Goal: Task Accomplishment & Management: Use online tool/utility

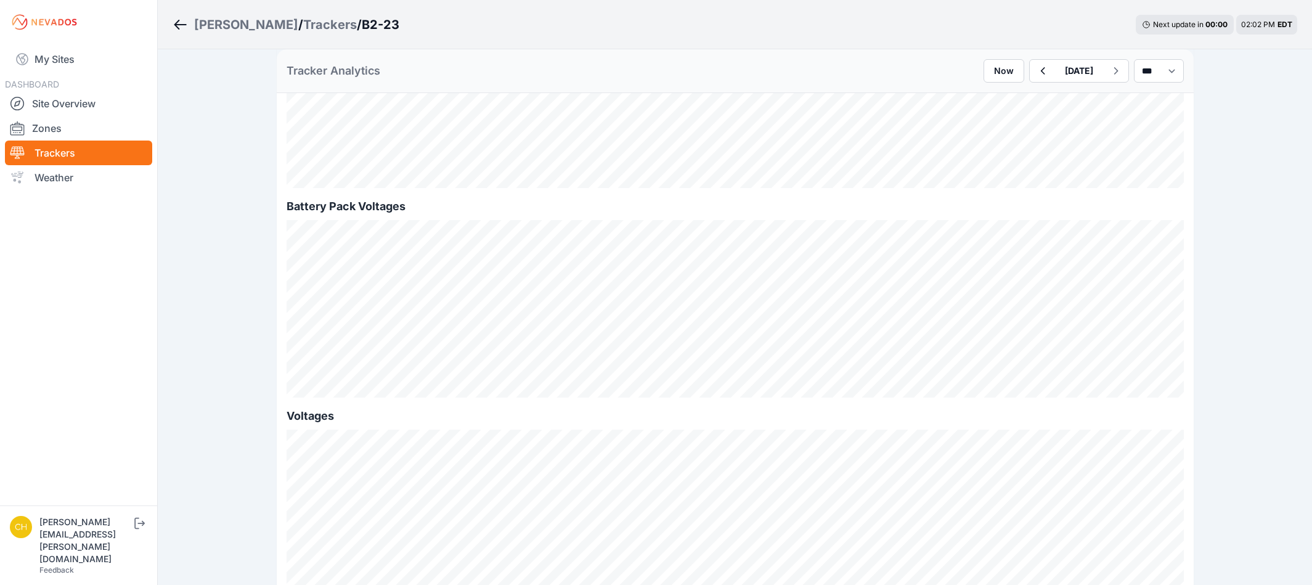
scroll to position [1047, 0]
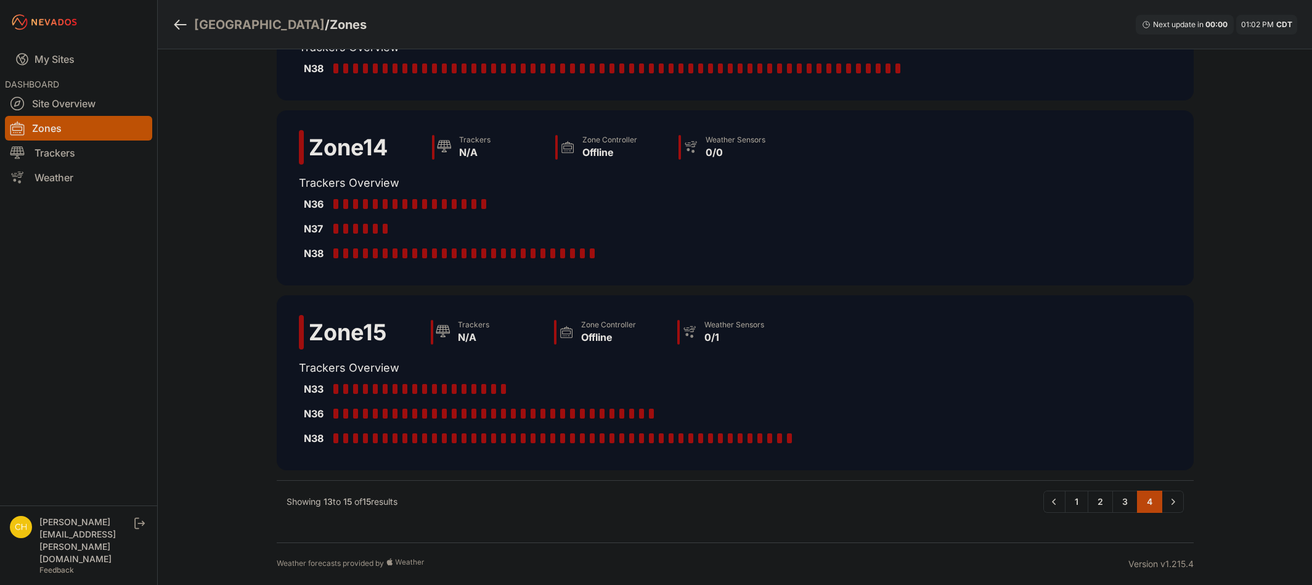
scroll to position [89, 0]
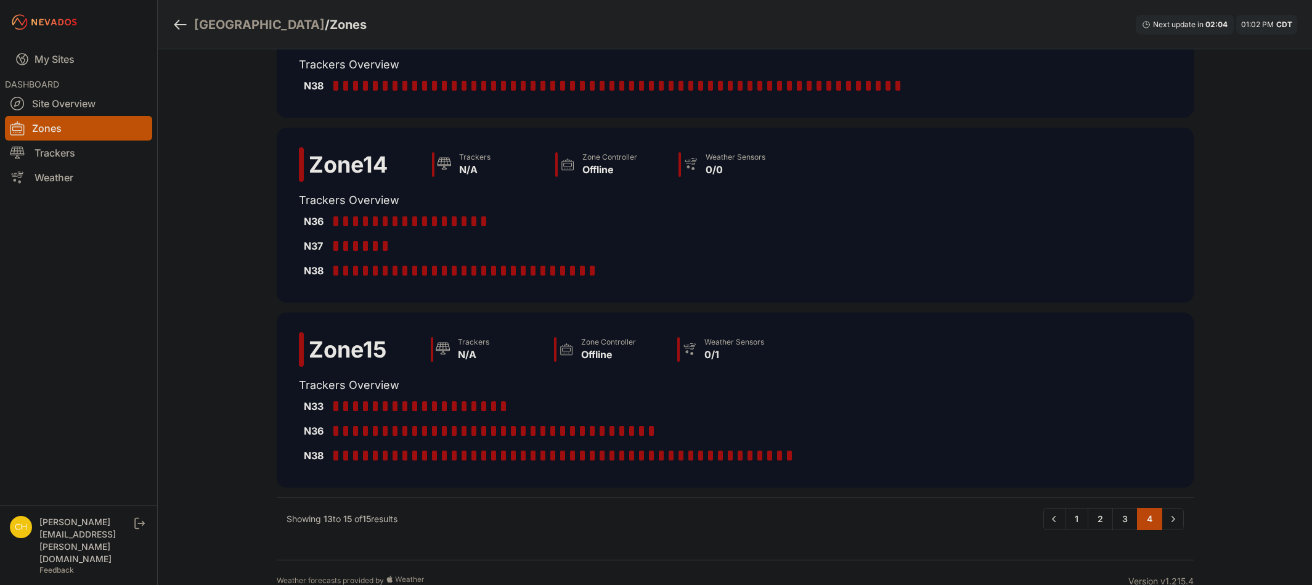
scroll to position [89, 0]
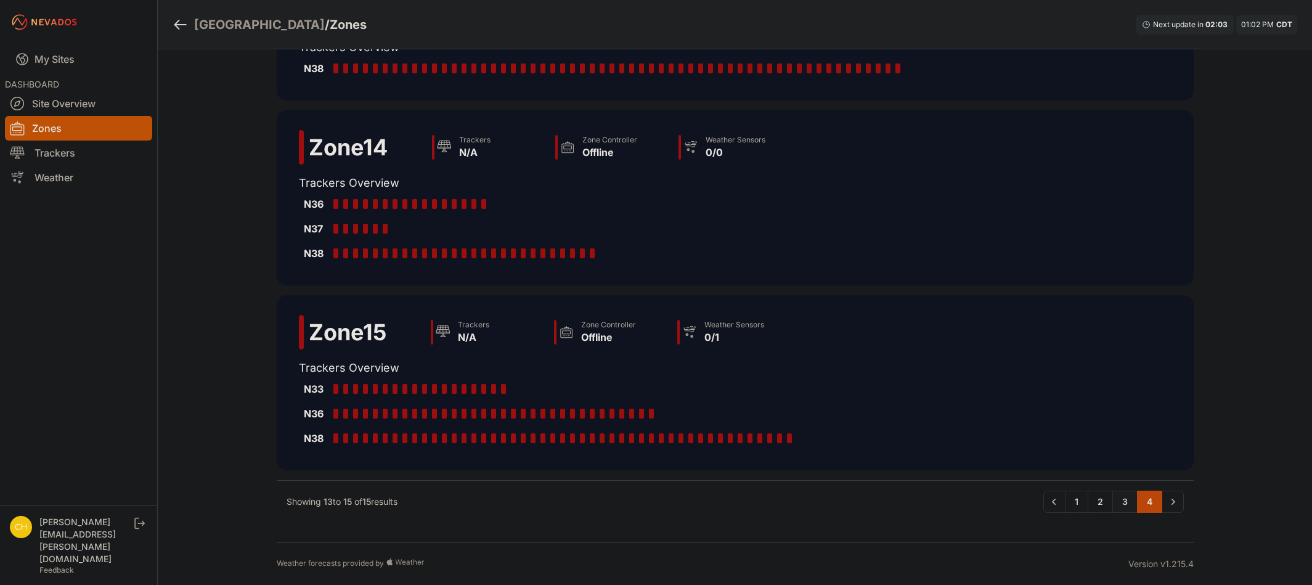
click at [1128, 503] on link "3" at bounding box center [1124, 501] width 25 height 22
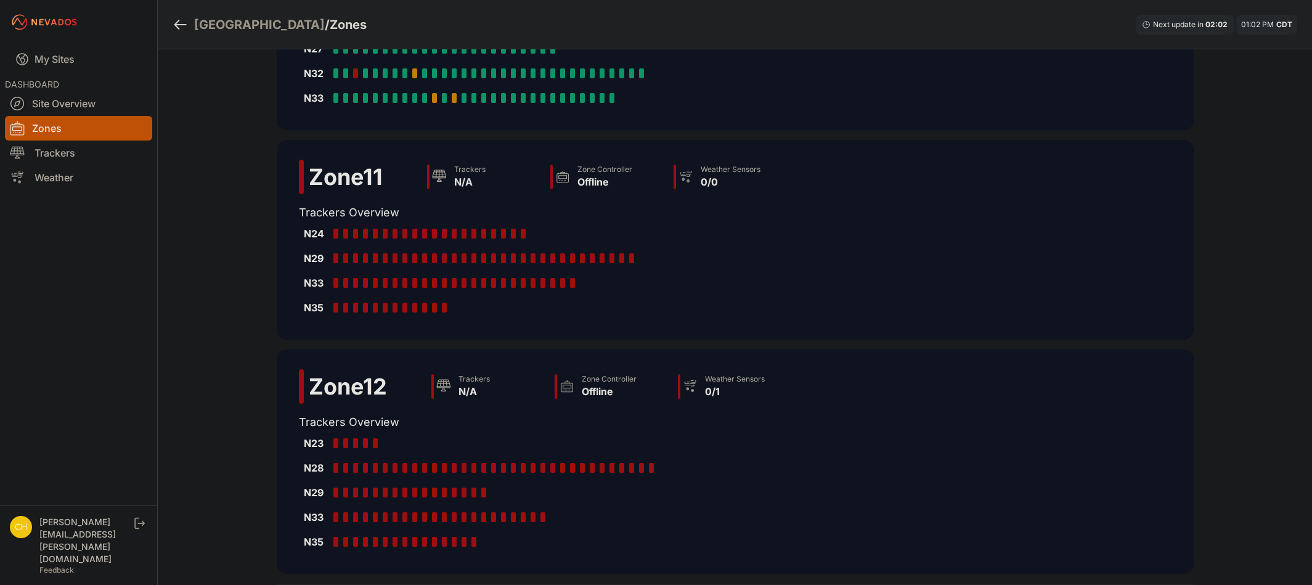
scroll to position [370, 0]
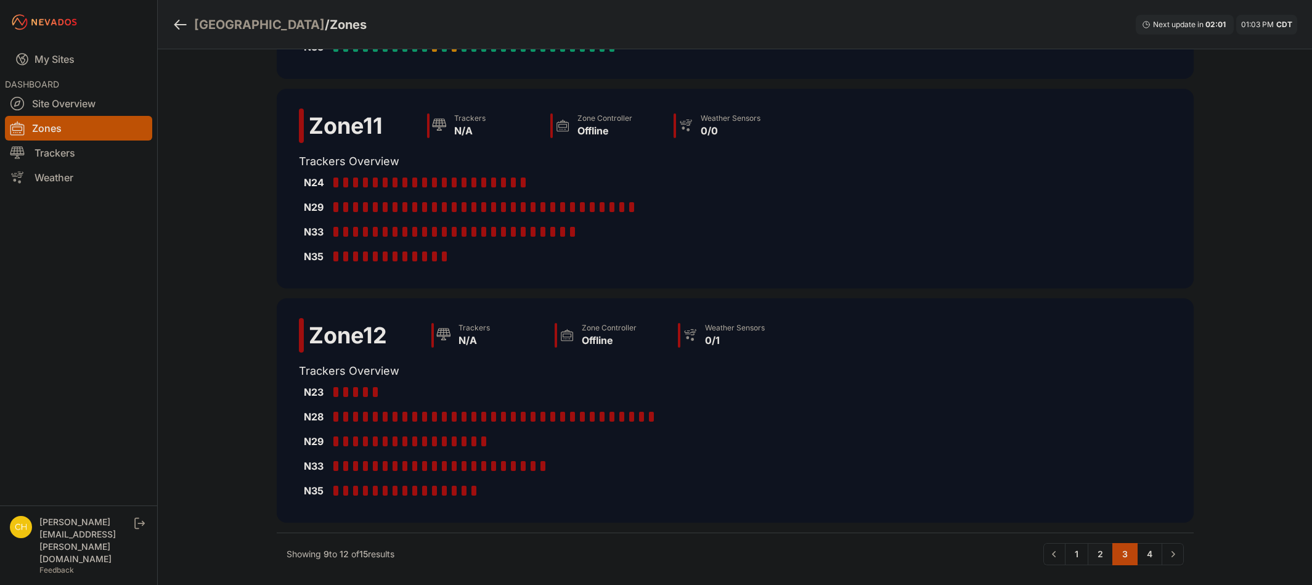
click at [1108, 545] on link "2" at bounding box center [1099, 554] width 25 height 22
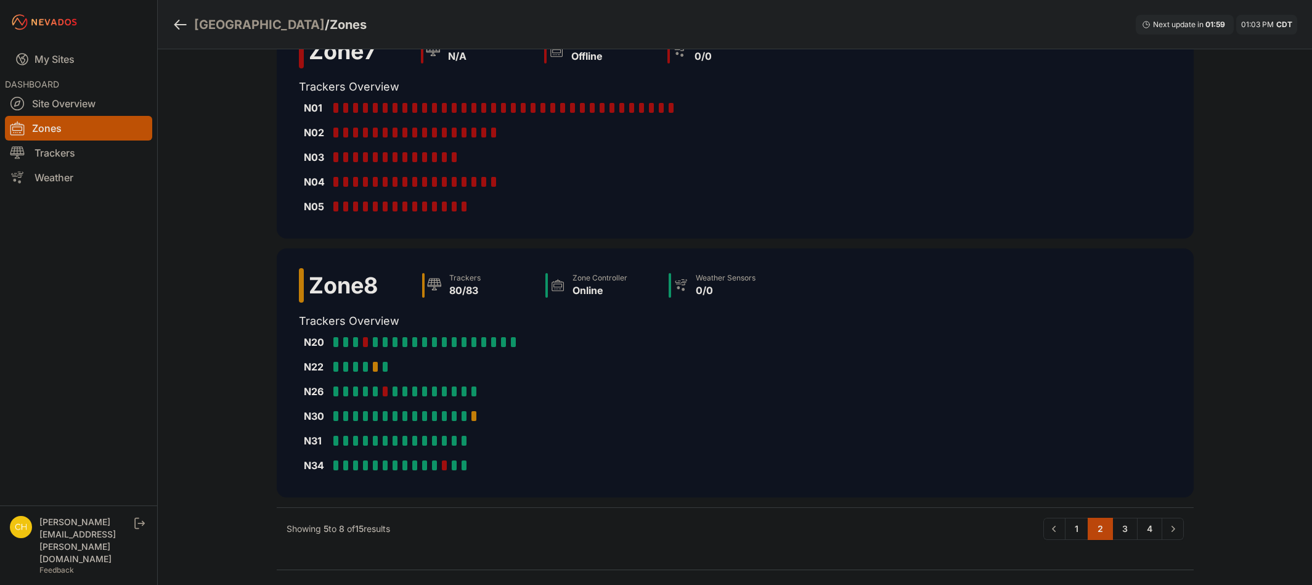
scroll to position [471, 0]
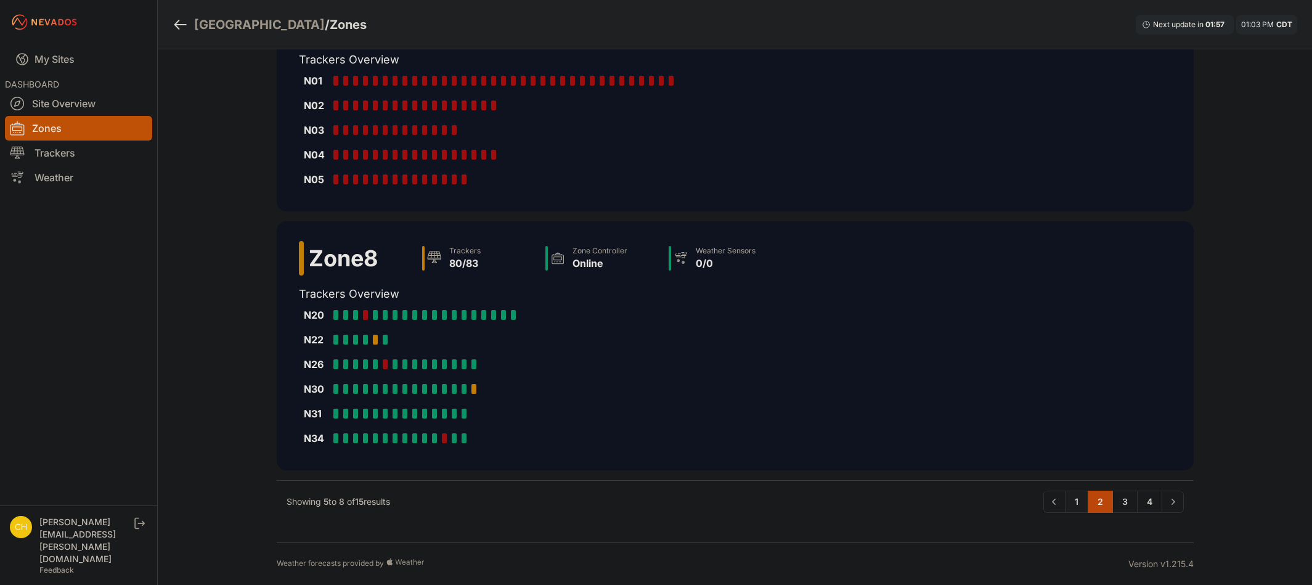
click at [1076, 499] on link "1" at bounding box center [1076, 501] width 23 height 22
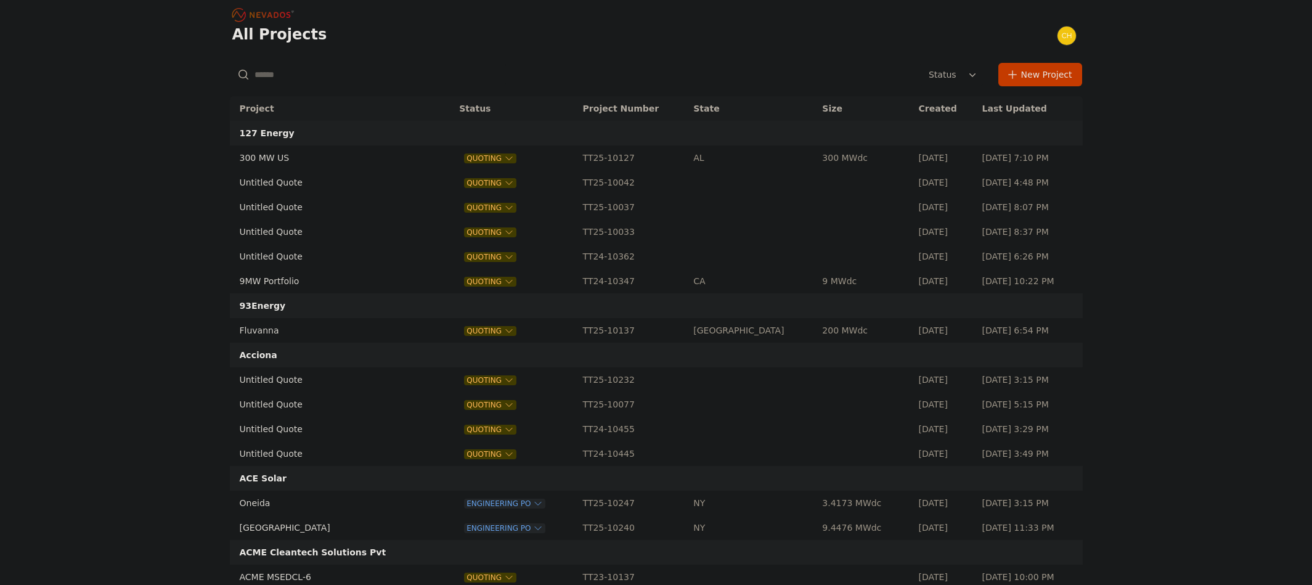
click at [314, 75] on input "text" at bounding box center [368, 74] width 276 height 22
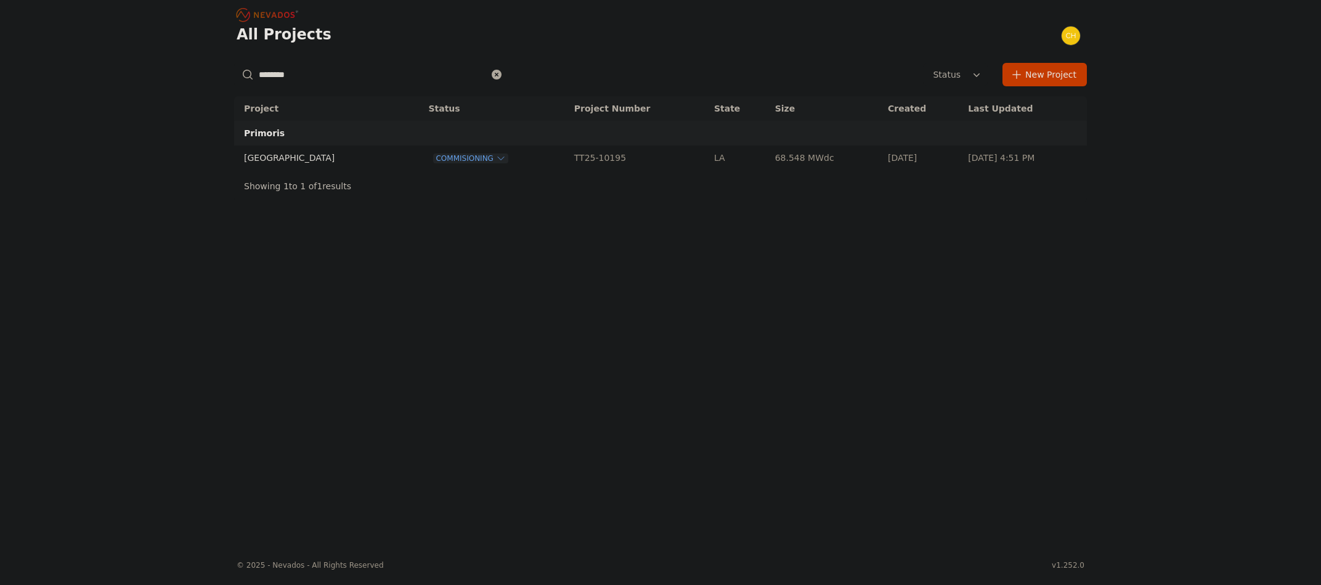
type input "********"
click at [715, 161] on td "LA" at bounding box center [738, 157] width 61 height 25
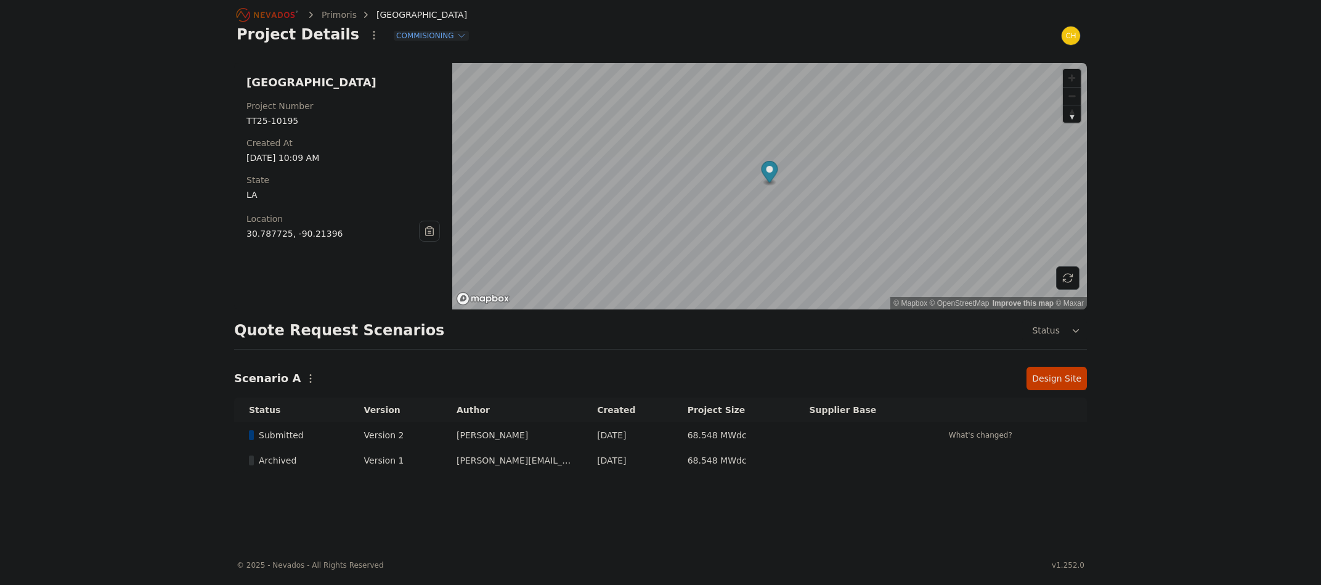
click at [1052, 388] on link "Design Site" at bounding box center [1056, 378] width 60 height 23
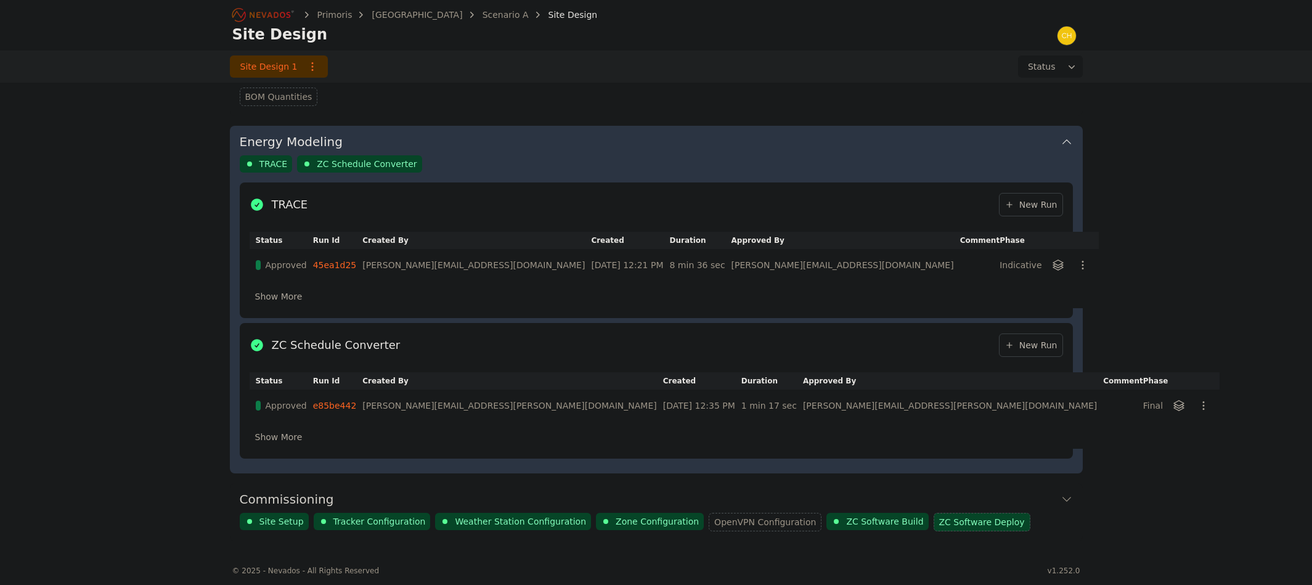
scroll to position [306, 0]
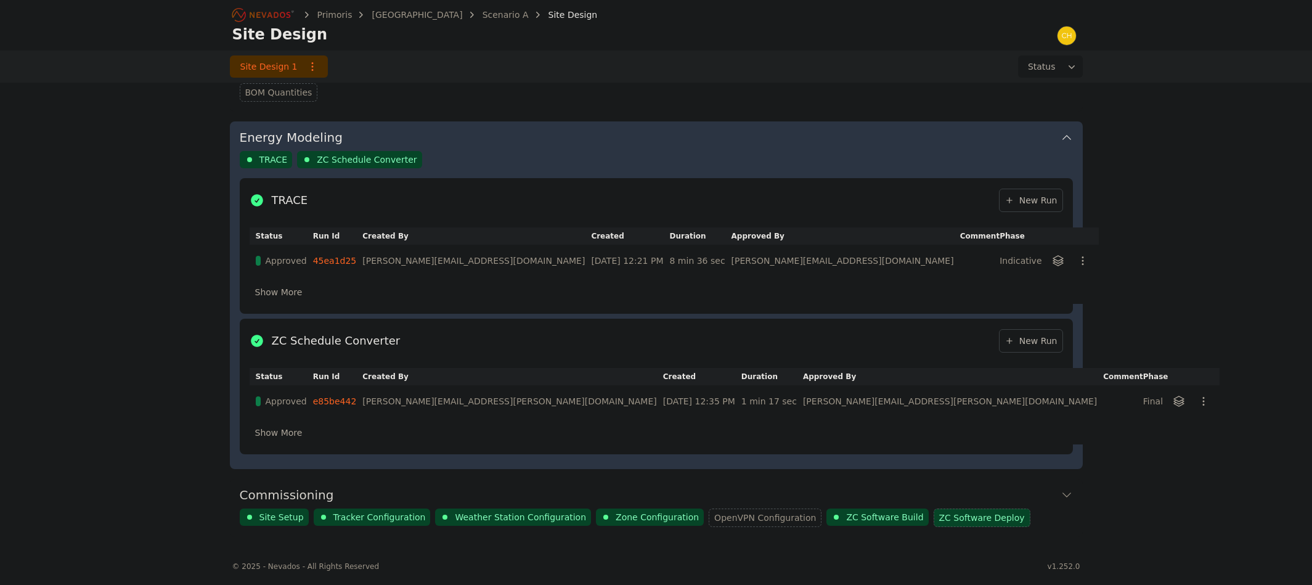
click at [1073, 490] on div "Commissioning Site Setup Tracker Configuration Weather Station Configuration Zo…" at bounding box center [656, 508] width 853 height 58
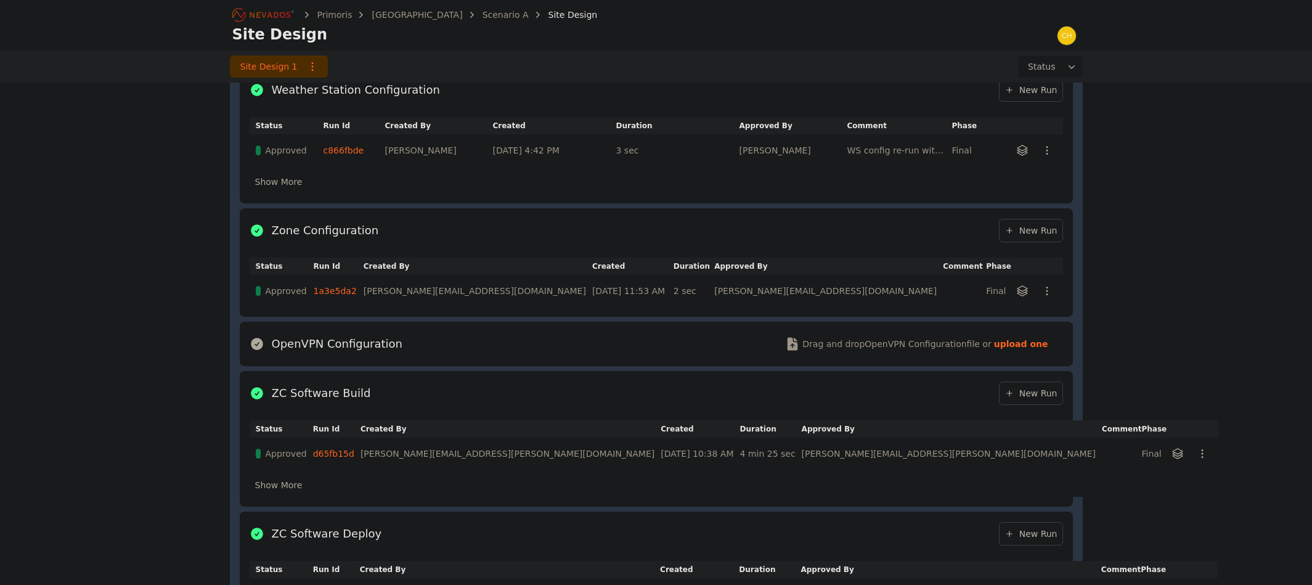
scroll to position [770, 0]
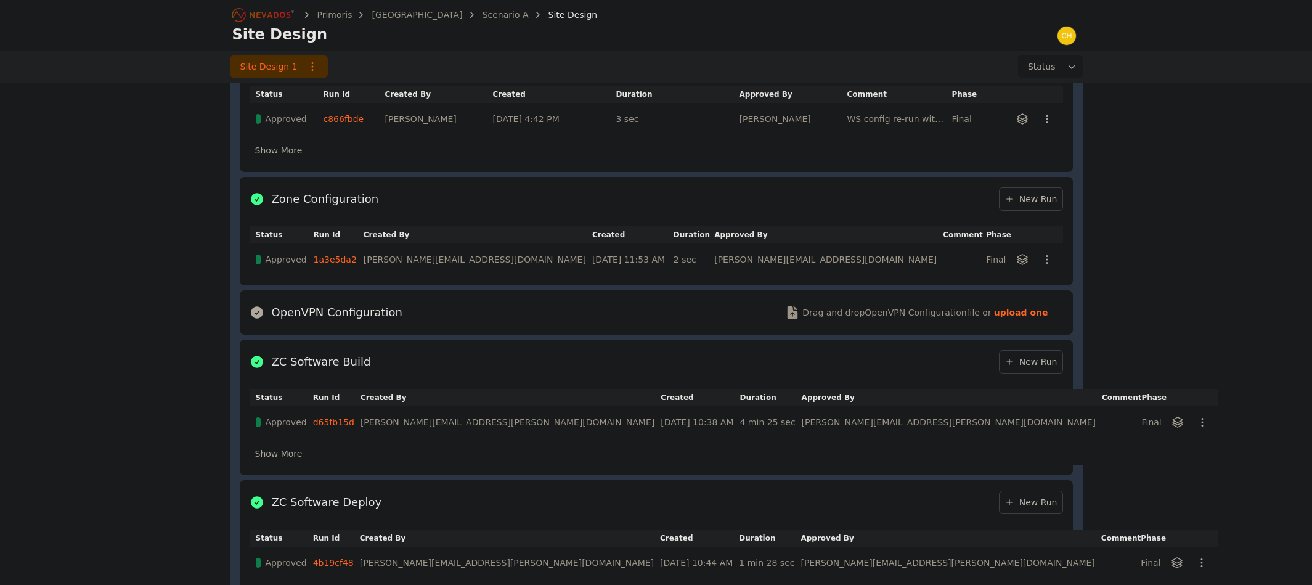
click at [1037, 369] on link "New Run" at bounding box center [1031, 361] width 64 height 23
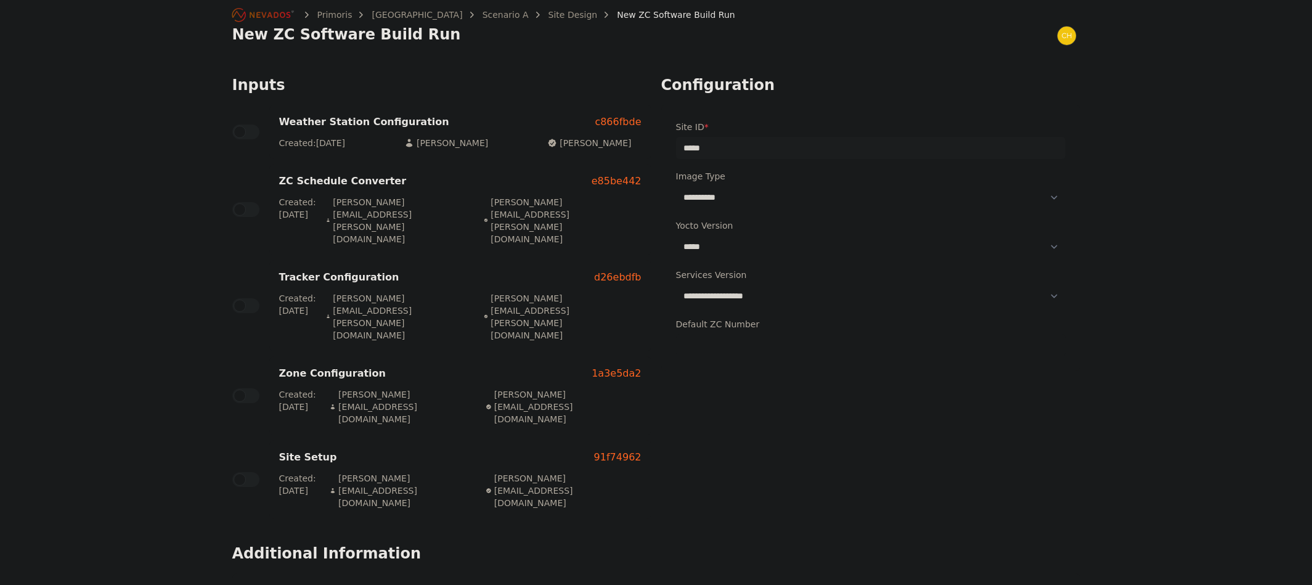
click at [774, 198] on select "**********" at bounding box center [870, 197] width 389 height 22
select select "**********"
click at [676, 186] on select "**********" at bounding box center [870, 197] width 389 height 22
click at [759, 299] on select "**********" at bounding box center [870, 296] width 389 height 22
select select "*******"
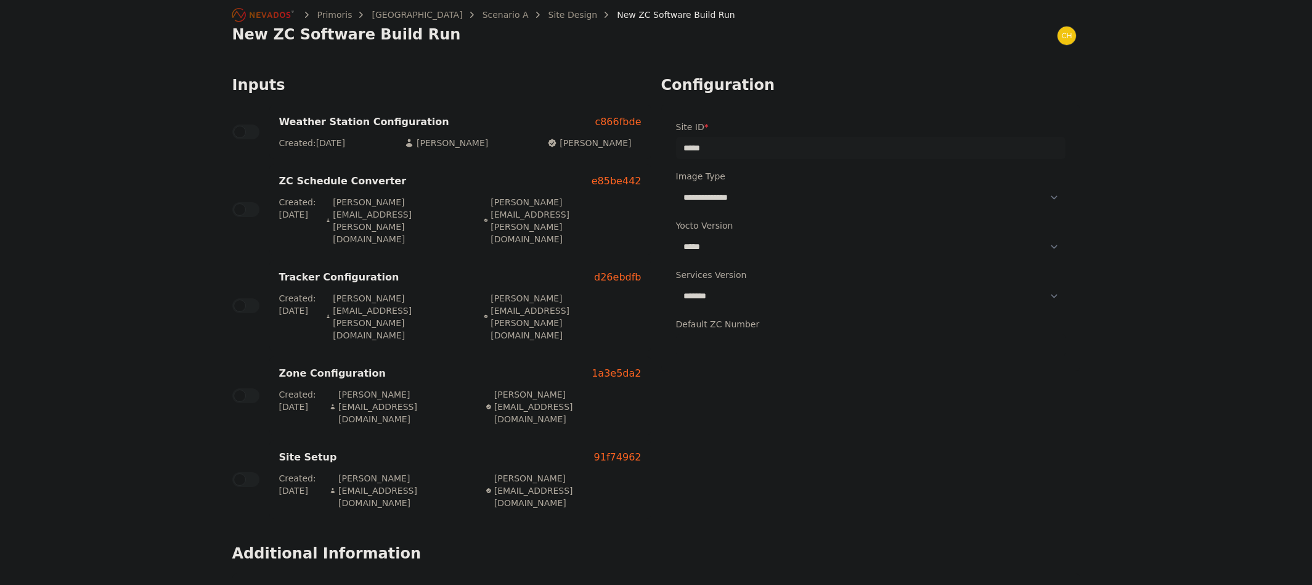
click at [676, 285] on select "**********" at bounding box center [870, 296] width 389 height 22
click at [760, 343] on input "*" at bounding box center [870, 345] width 389 height 22
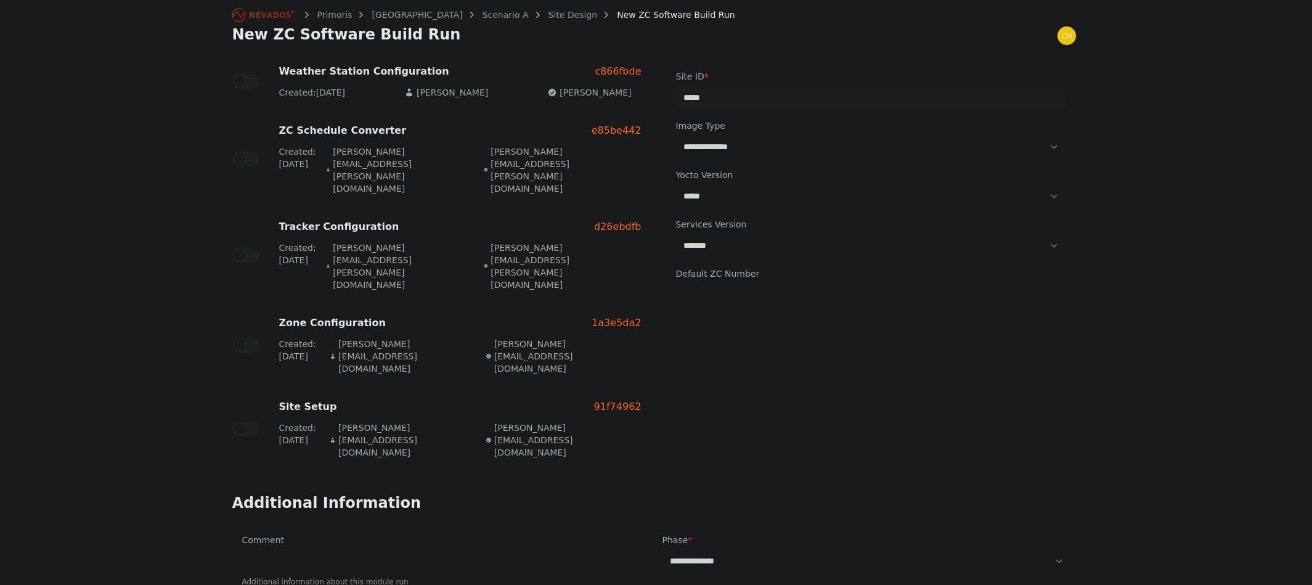
scroll to position [51, 0]
click at [769, 549] on select "**********" at bounding box center [866, 560] width 408 height 22
select select "*****"
click at [662, 549] on select "**********" at bounding box center [866, 560] width 408 height 22
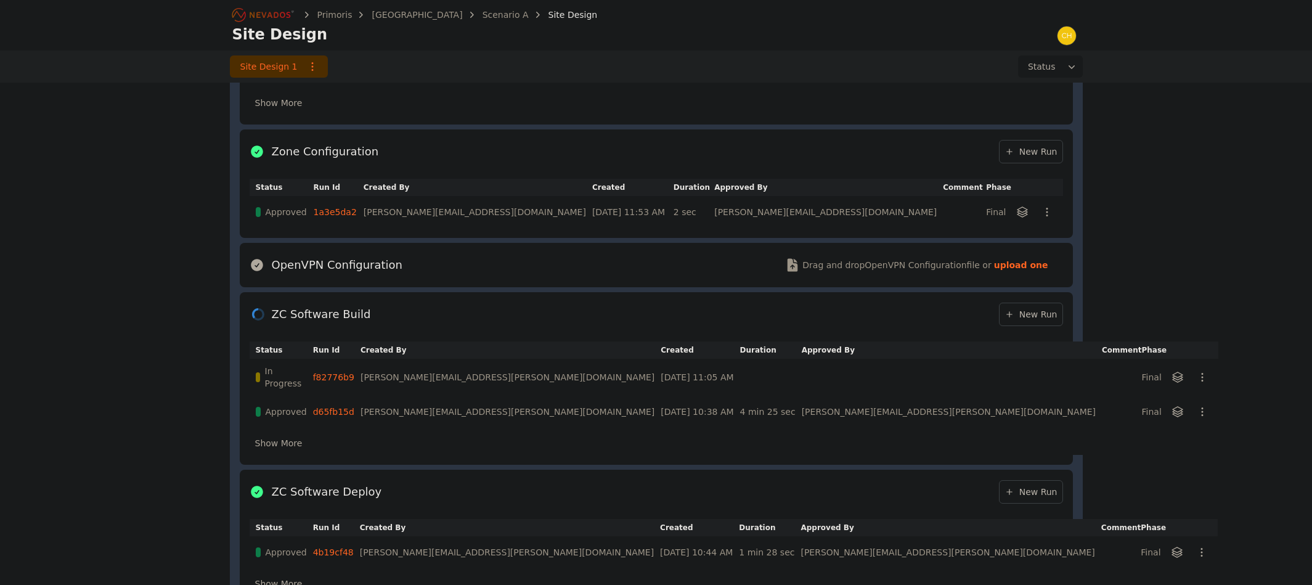
scroll to position [832, 0]
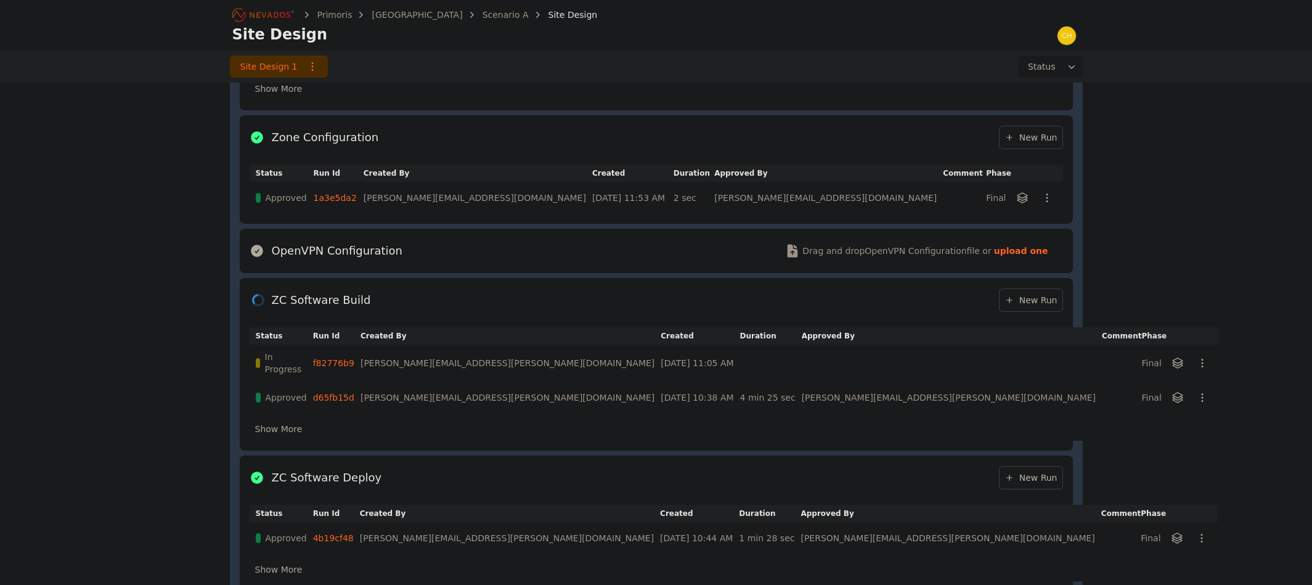
click at [349, 358] on link "f82776b9" at bounding box center [333, 363] width 41 height 10
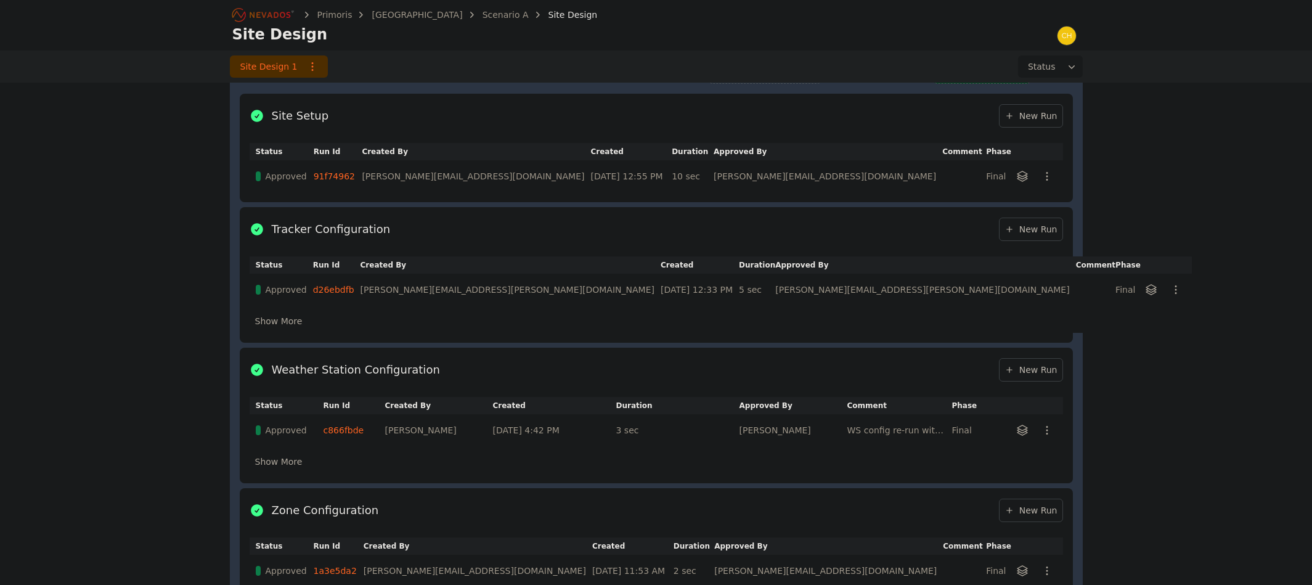
scroll to position [462, 0]
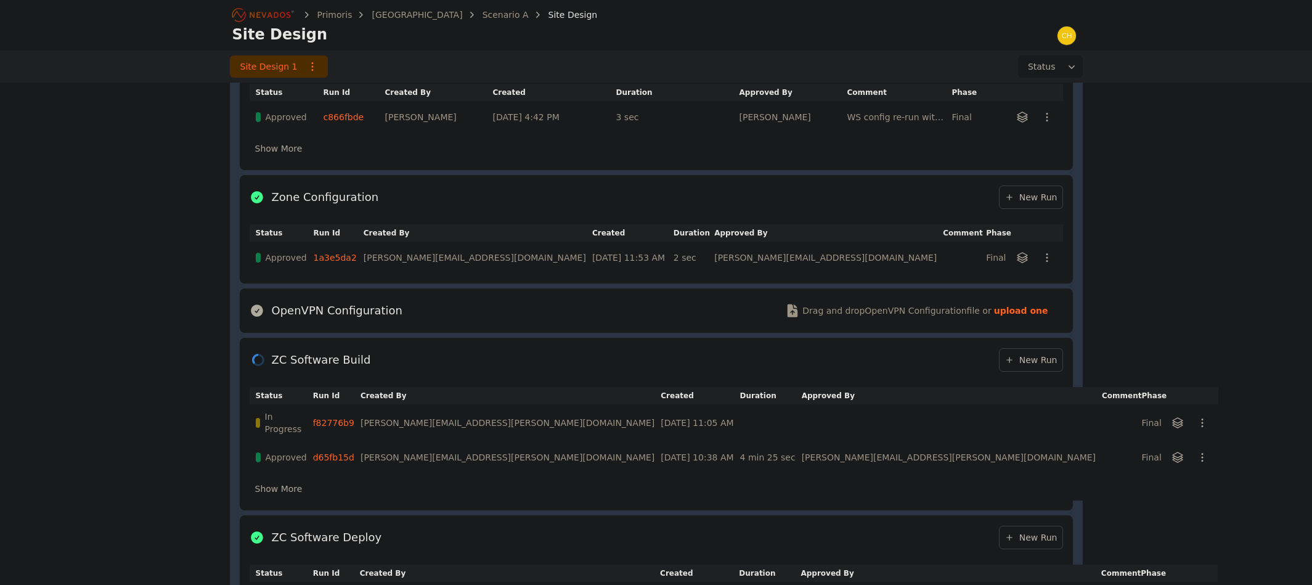
scroll to position [895, 0]
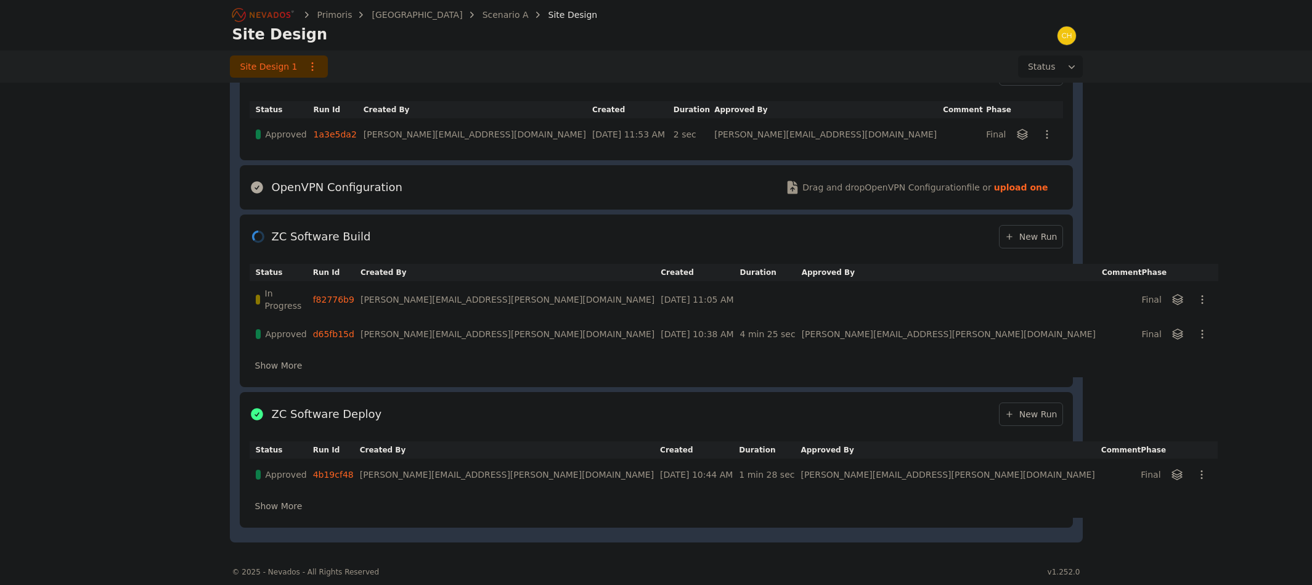
click at [353, 296] on link "f82776b9" at bounding box center [333, 299] width 41 height 10
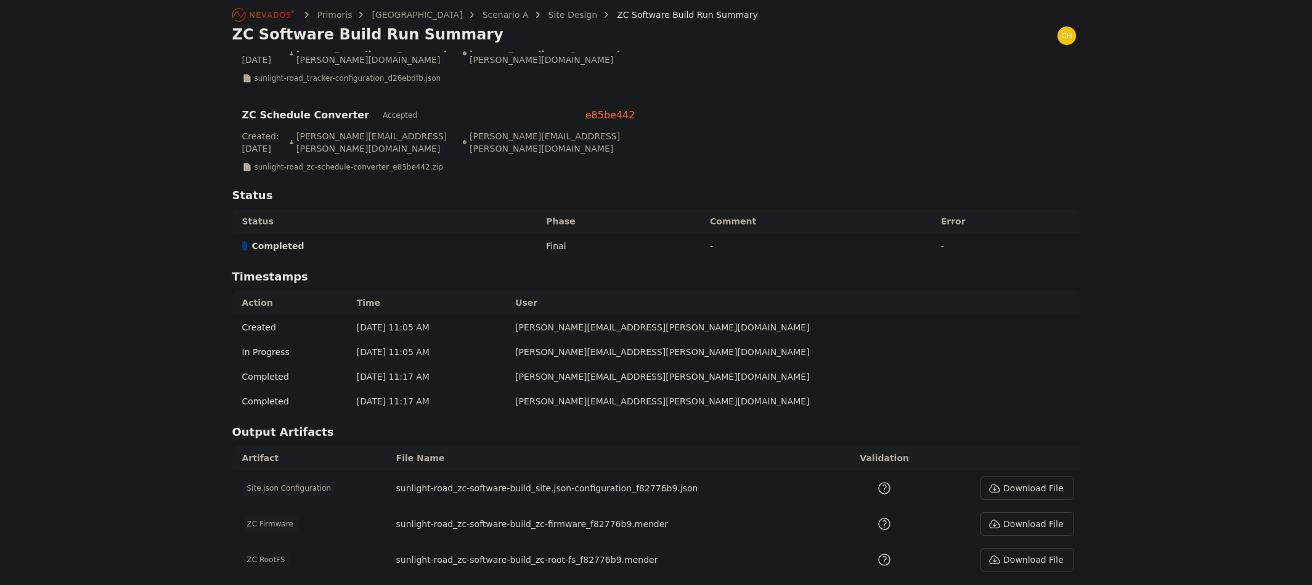
scroll to position [370, 0]
click at [1029, 545] on button "Download File" at bounding box center [1026, 556] width 93 height 23
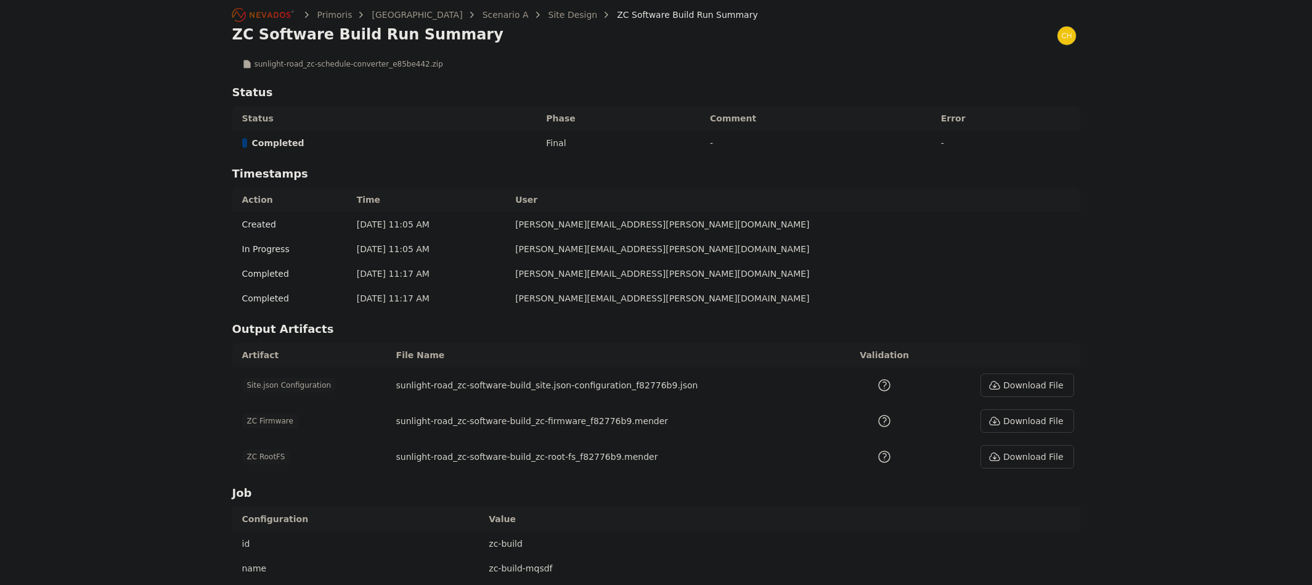
scroll to position [490, 0]
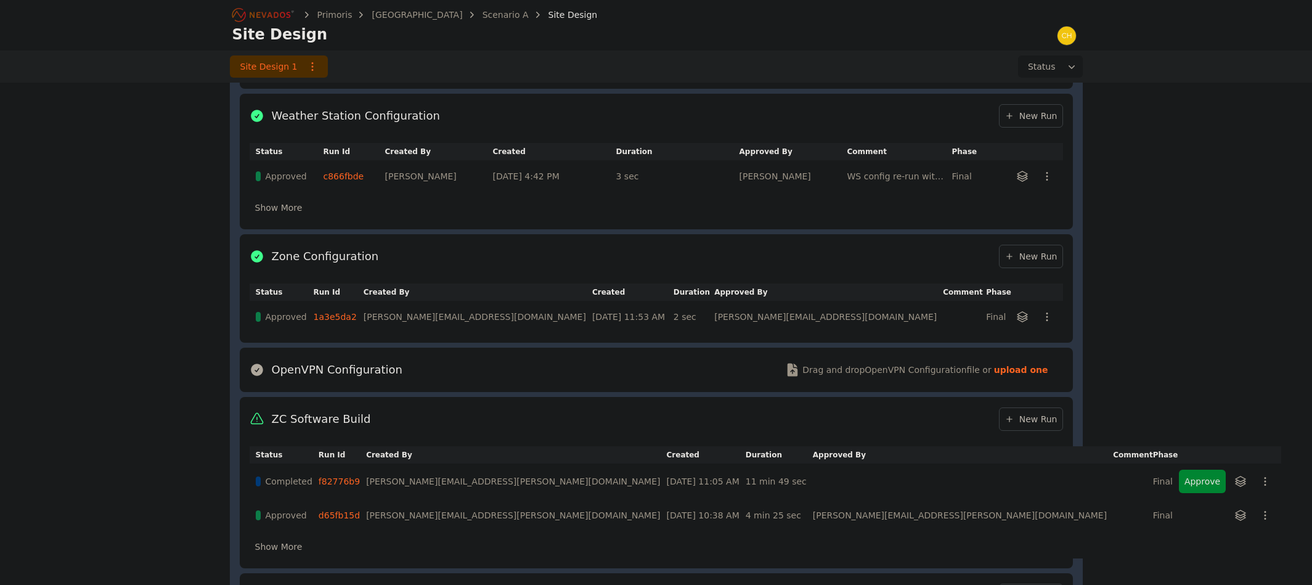
scroll to position [770, 0]
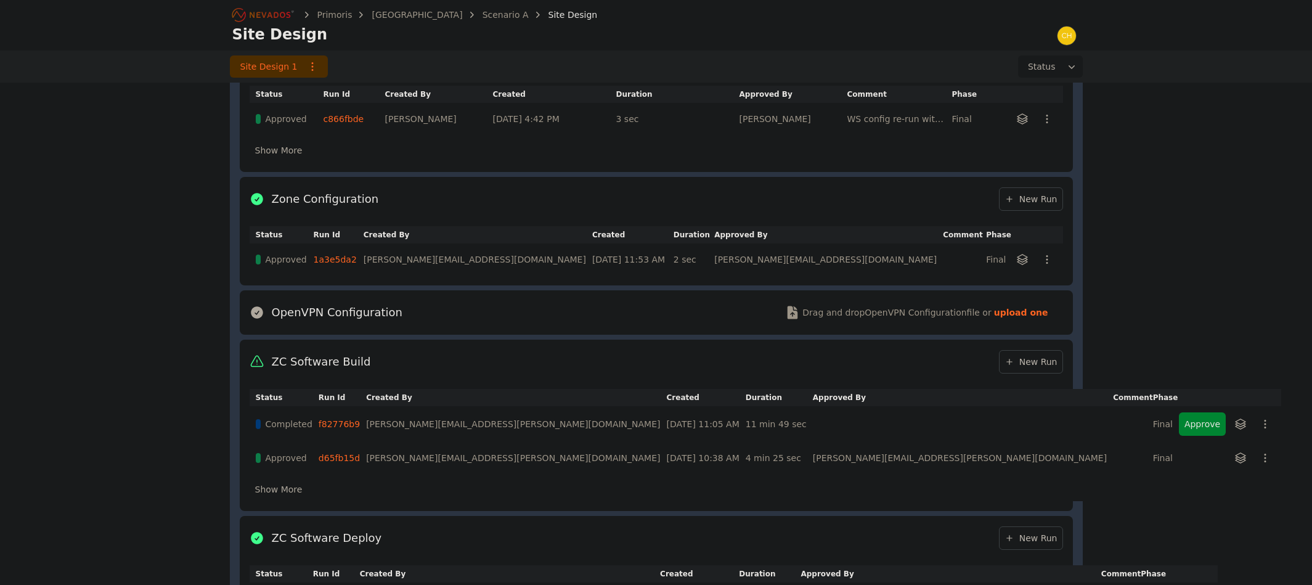
click at [1179, 424] on button "Approve" at bounding box center [1202, 423] width 47 height 23
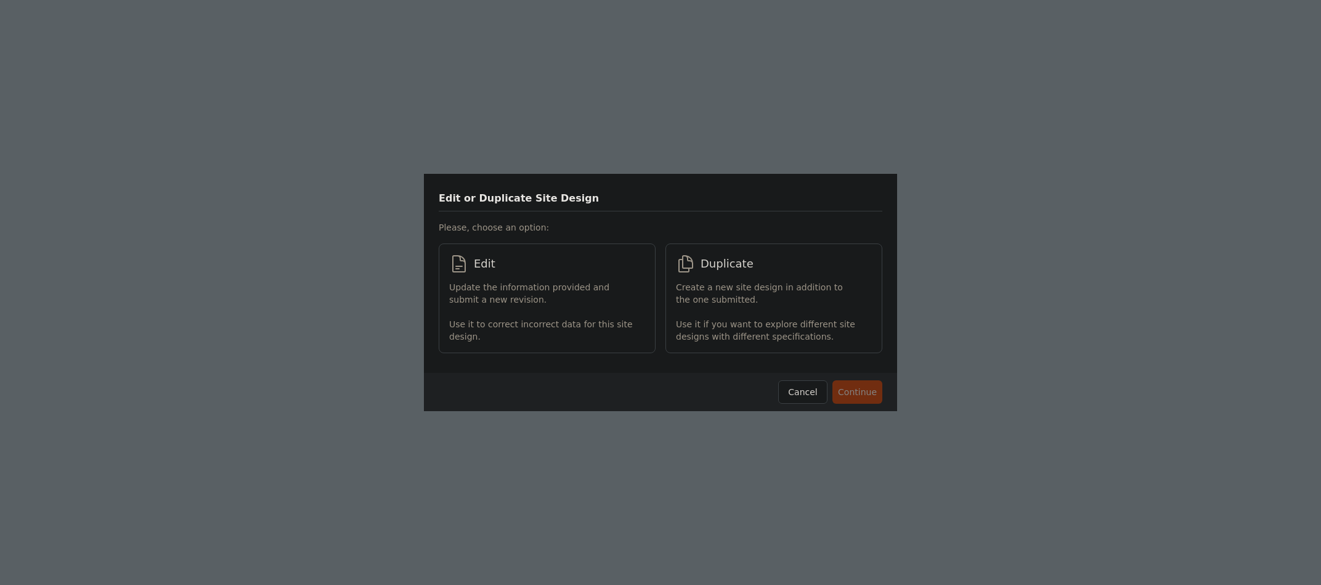
click at [532, 299] on p "Update the information provided and submit a new revision." at bounding box center [541, 293] width 184 height 25
click at [840, 389] on button "Continue" at bounding box center [857, 391] width 50 height 23
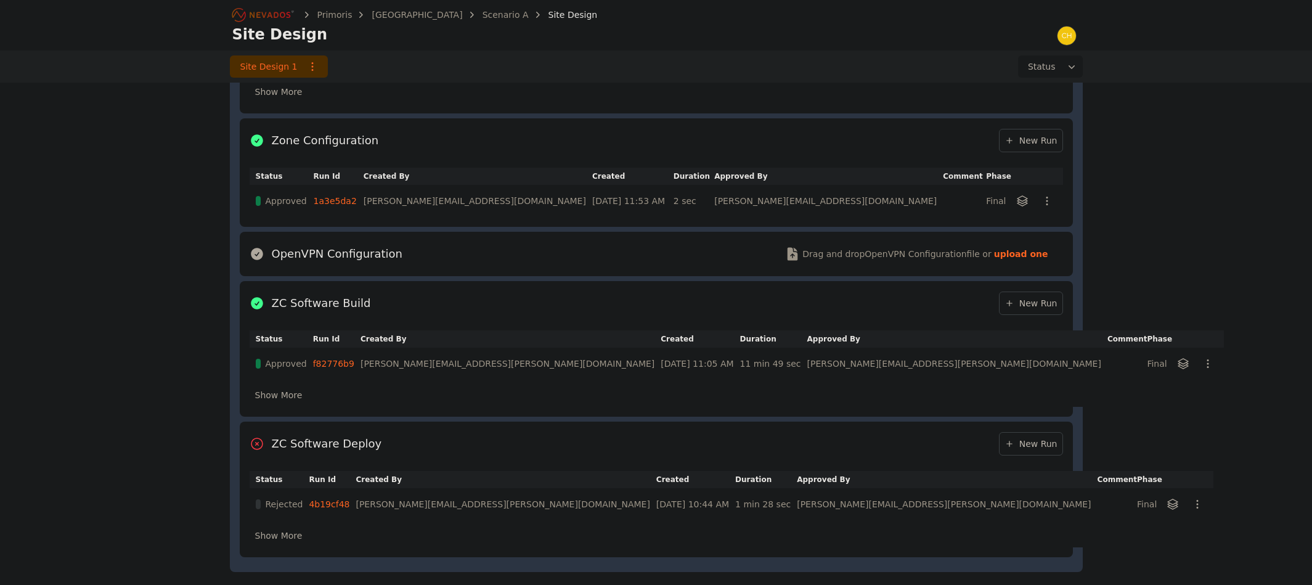
scroll to position [863, 0]
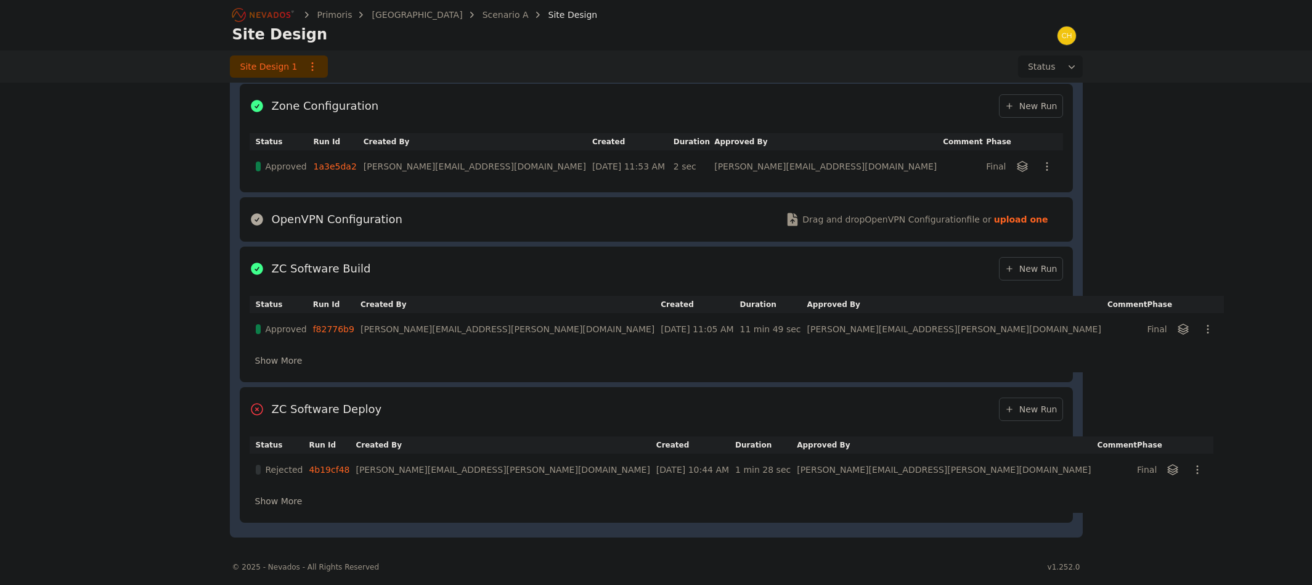
click at [1013, 404] on icon at bounding box center [1009, 409] width 10 height 10
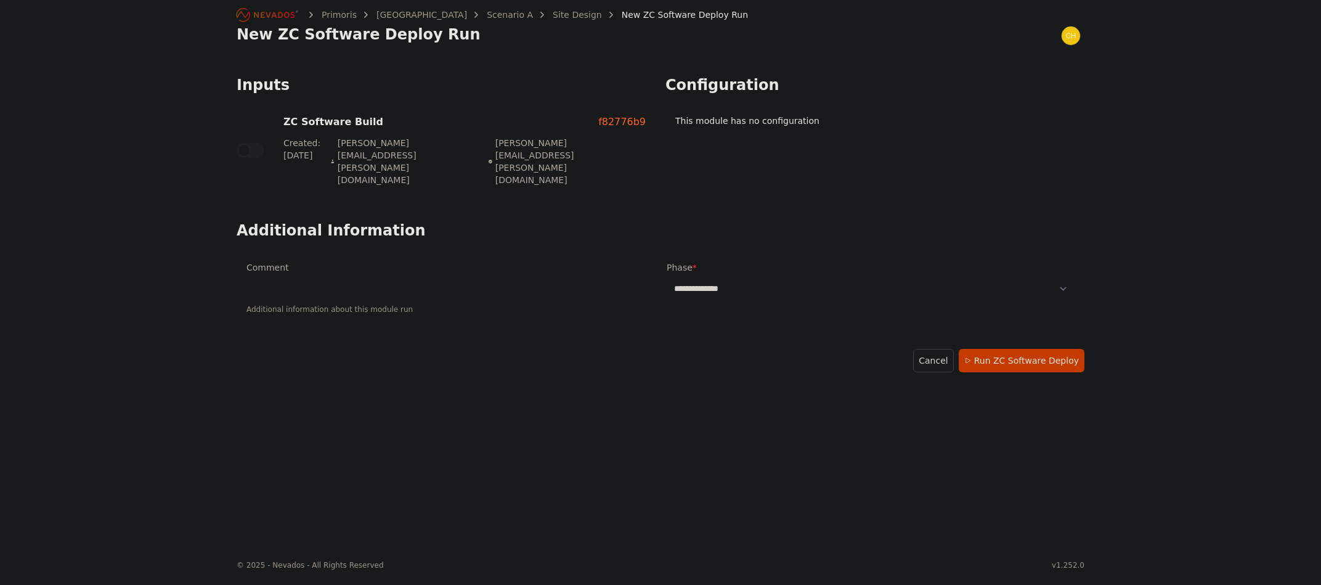
click at [782, 277] on select "**********" at bounding box center [871, 288] width 408 height 22
select select "*****"
click at [667, 277] on select "**********" at bounding box center [871, 288] width 408 height 22
click at [1046, 349] on button "Run ZC Software Deploy" at bounding box center [1022, 360] width 126 height 23
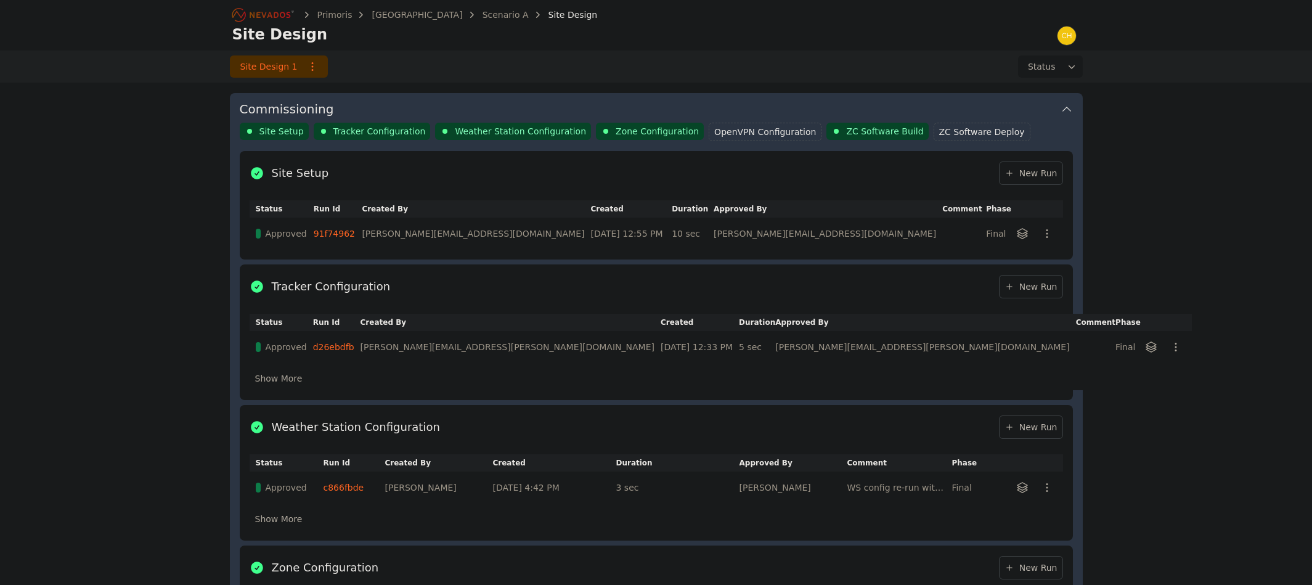
scroll to position [400, 0]
click at [1230, 421] on div "Primoris Sunlight Road Scenario A Site Design Site Design Site Design 1 Status …" at bounding box center [656, 307] width 1312 height 1415
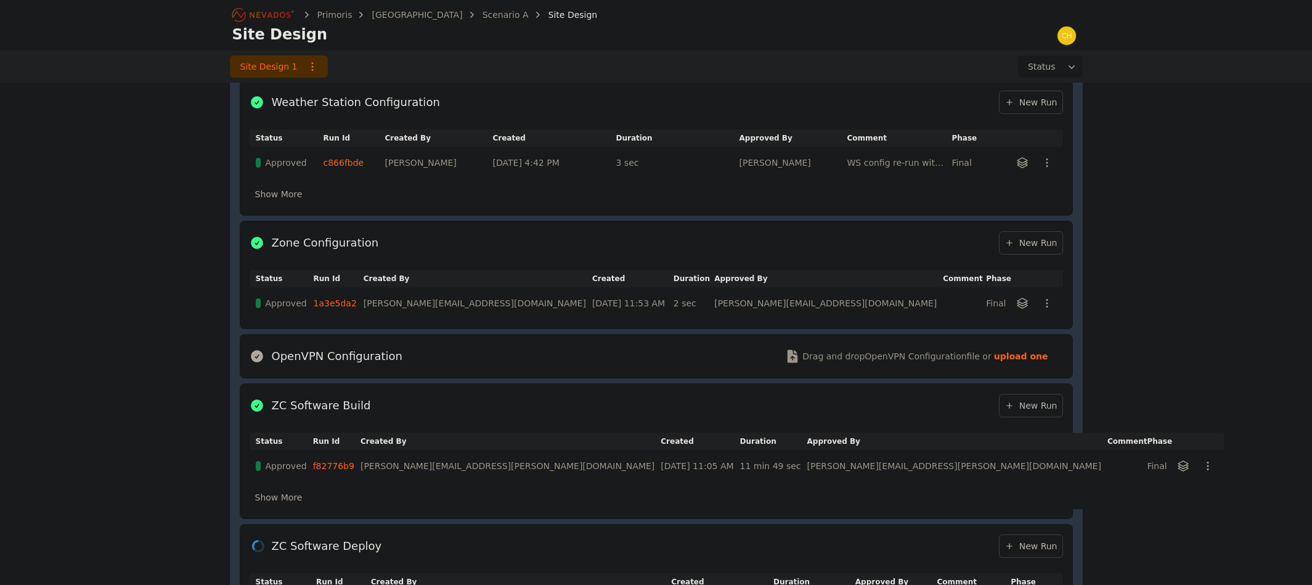
scroll to position [863, 0]
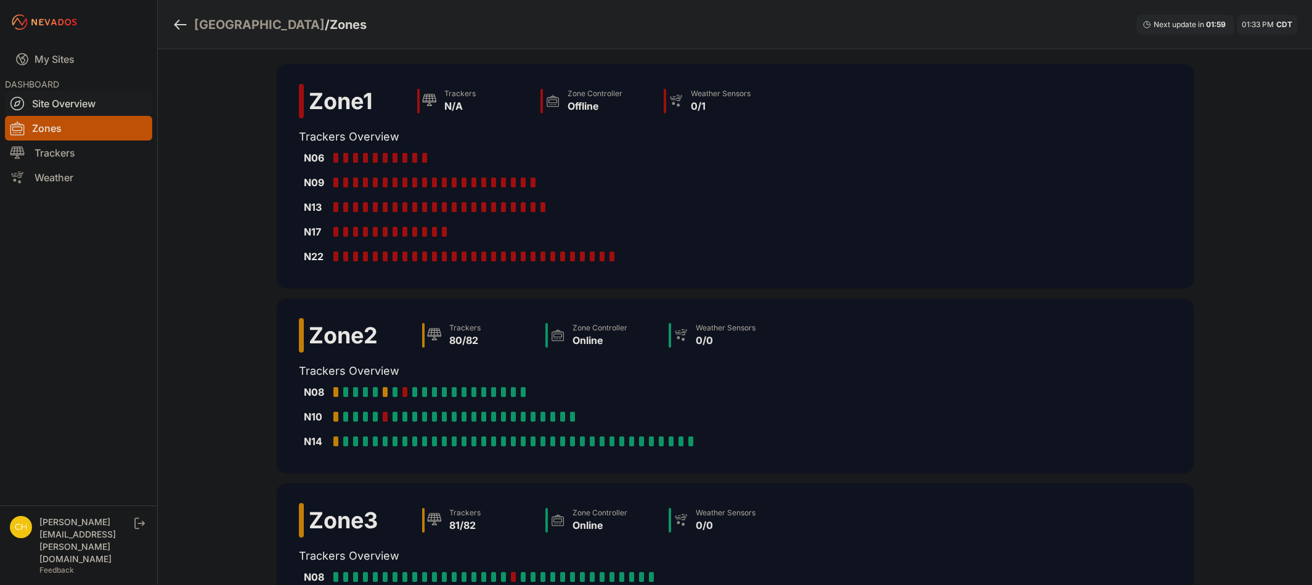
click at [86, 104] on link "Site Overview" at bounding box center [78, 103] width 147 height 25
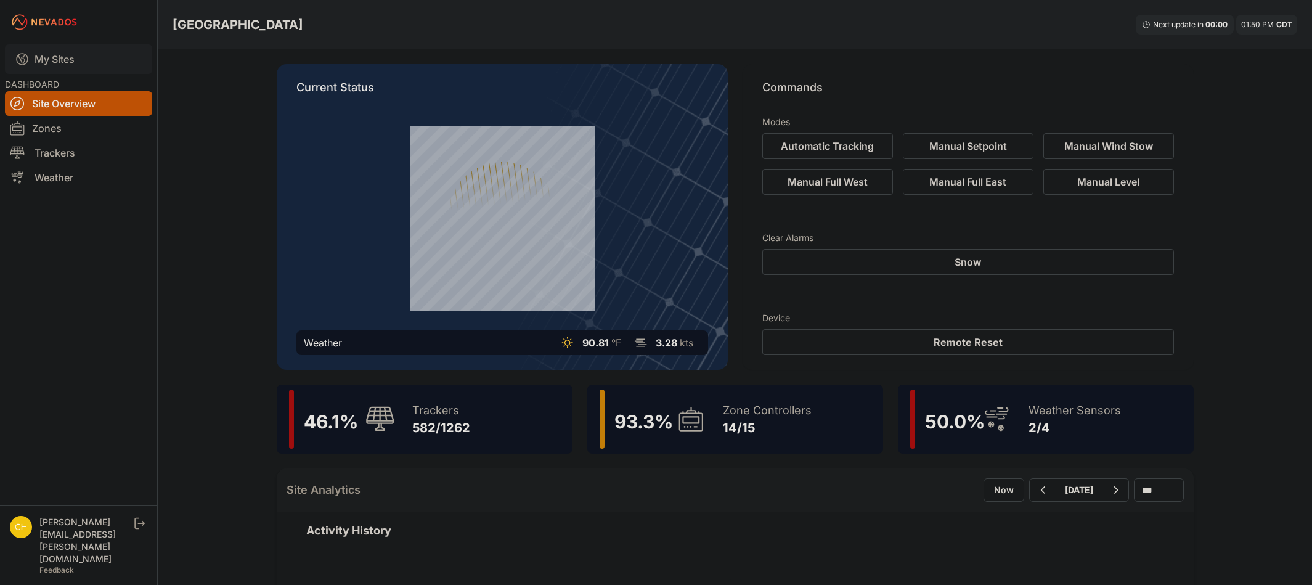
click at [75, 62] on link "My Sites" at bounding box center [78, 59] width 147 height 30
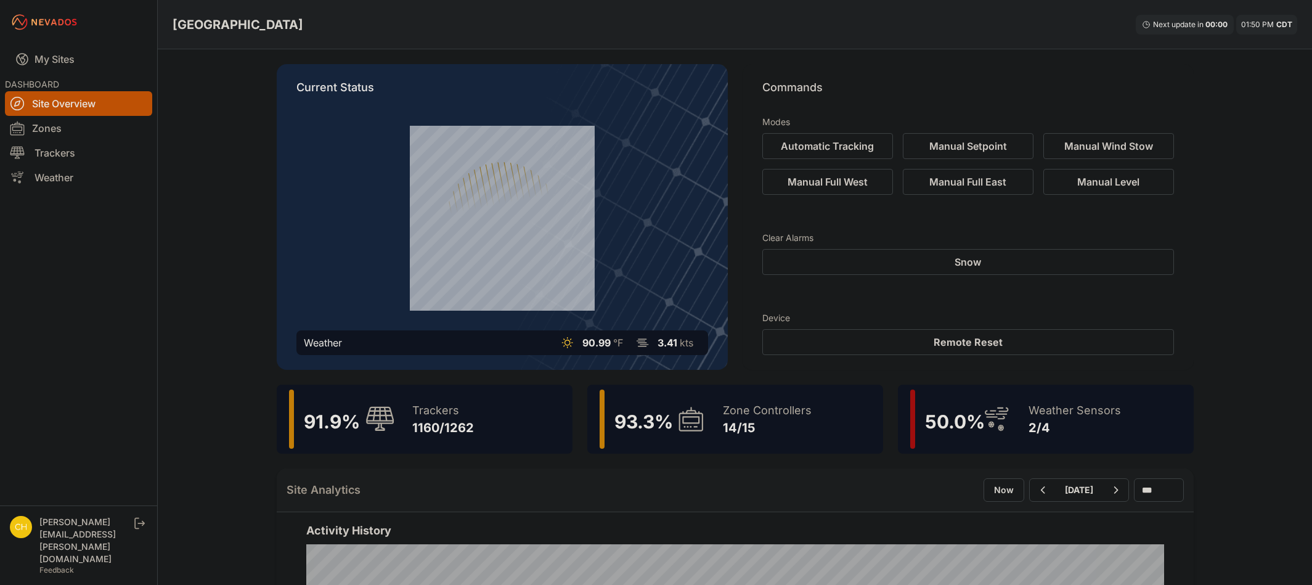
click at [794, 415] on div "Zone Controllers" at bounding box center [767, 410] width 89 height 17
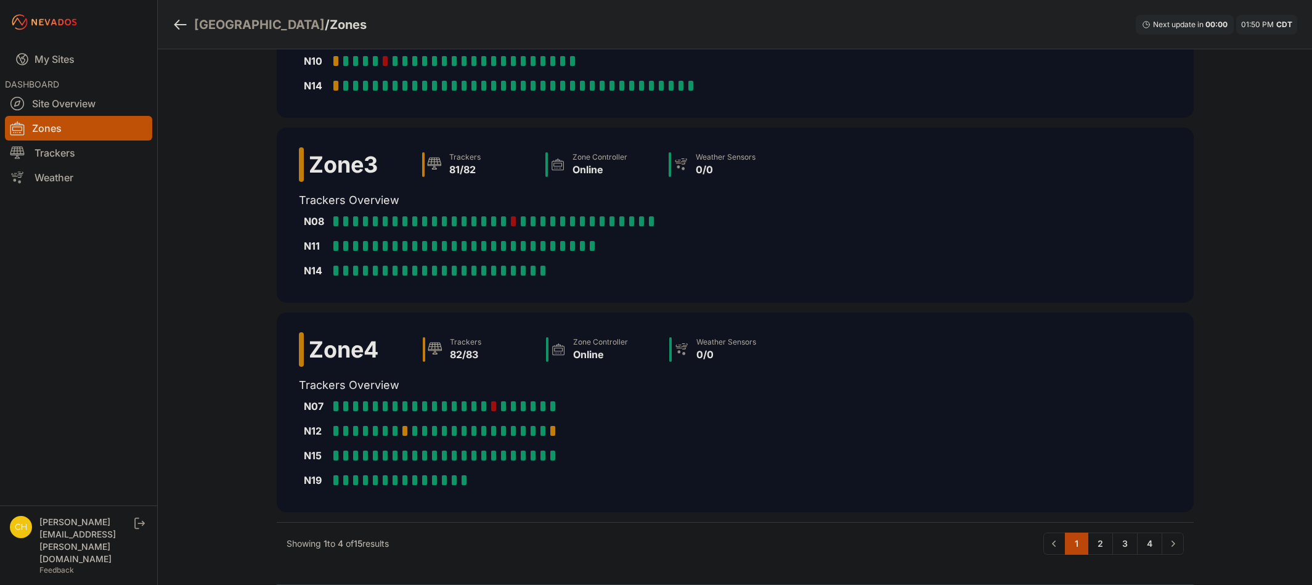
scroll to position [370, 0]
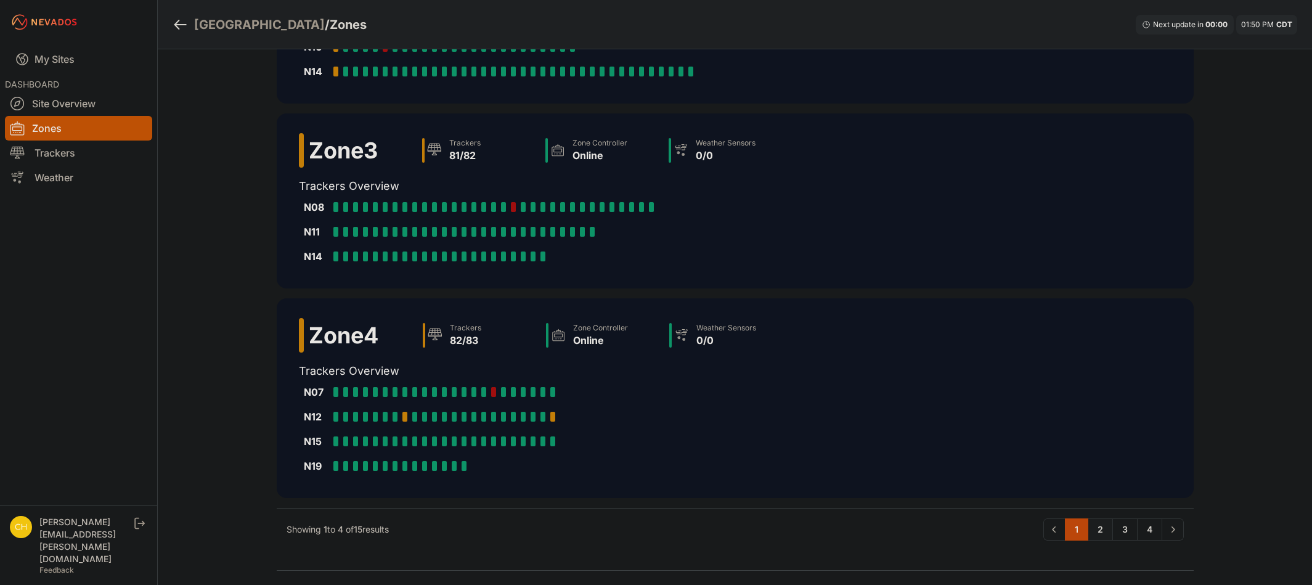
click at [1104, 526] on link "2" at bounding box center [1099, 529] width 25 height 22
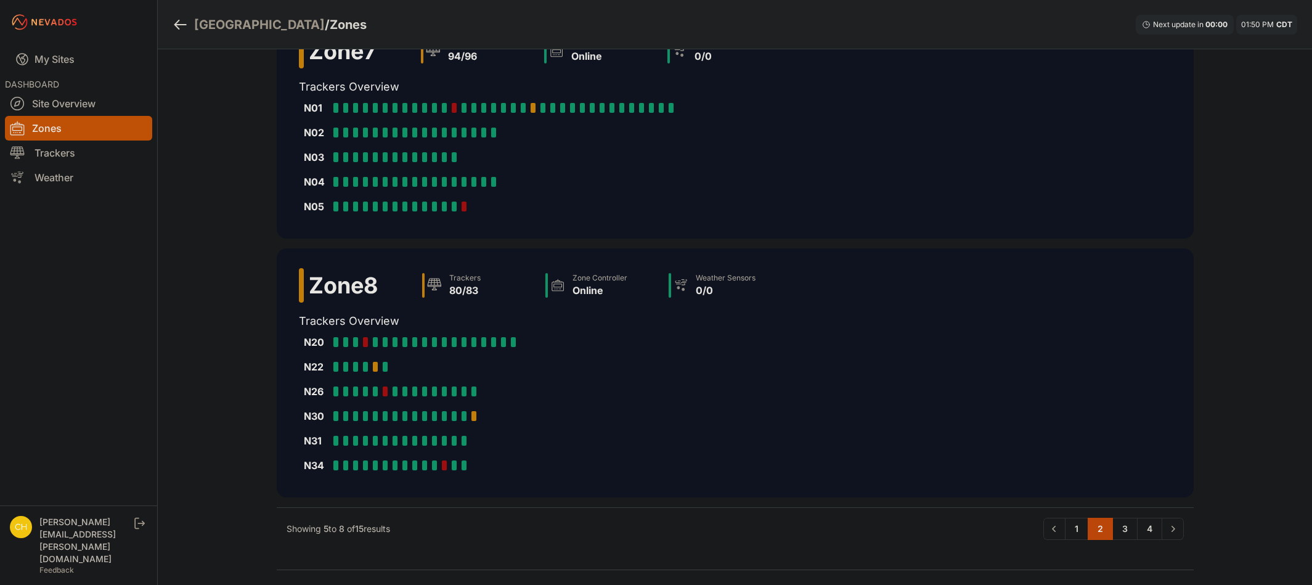
scroll to position [471, 0]
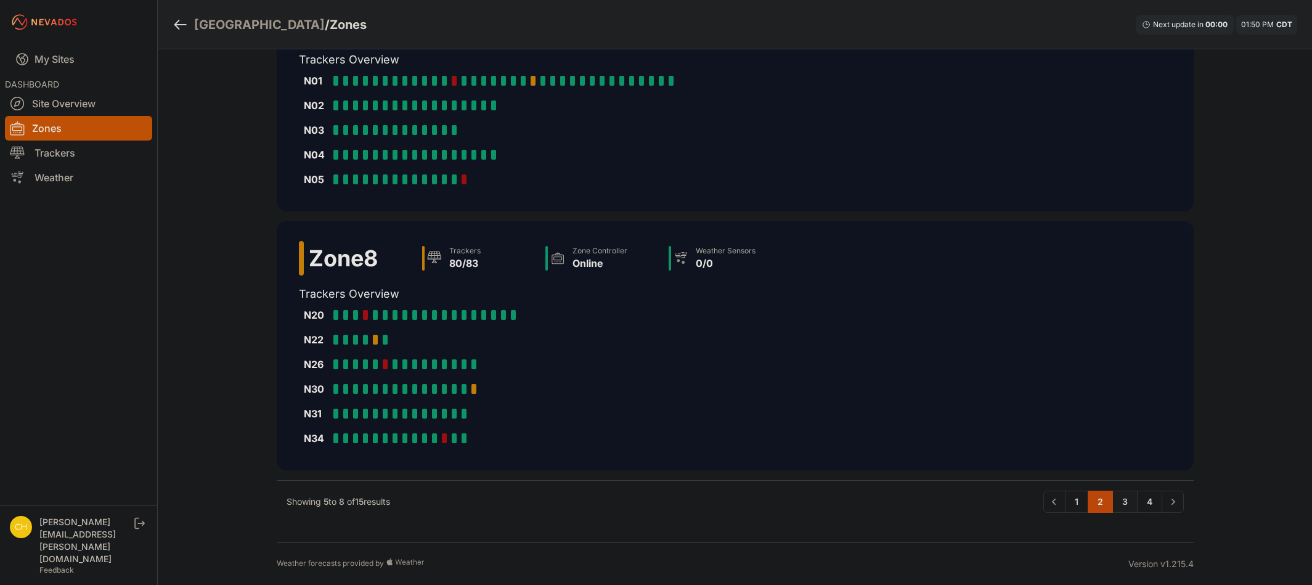
click at [1122, 508] on link "3" at bounding box center [1124, 501] width 25 height 22
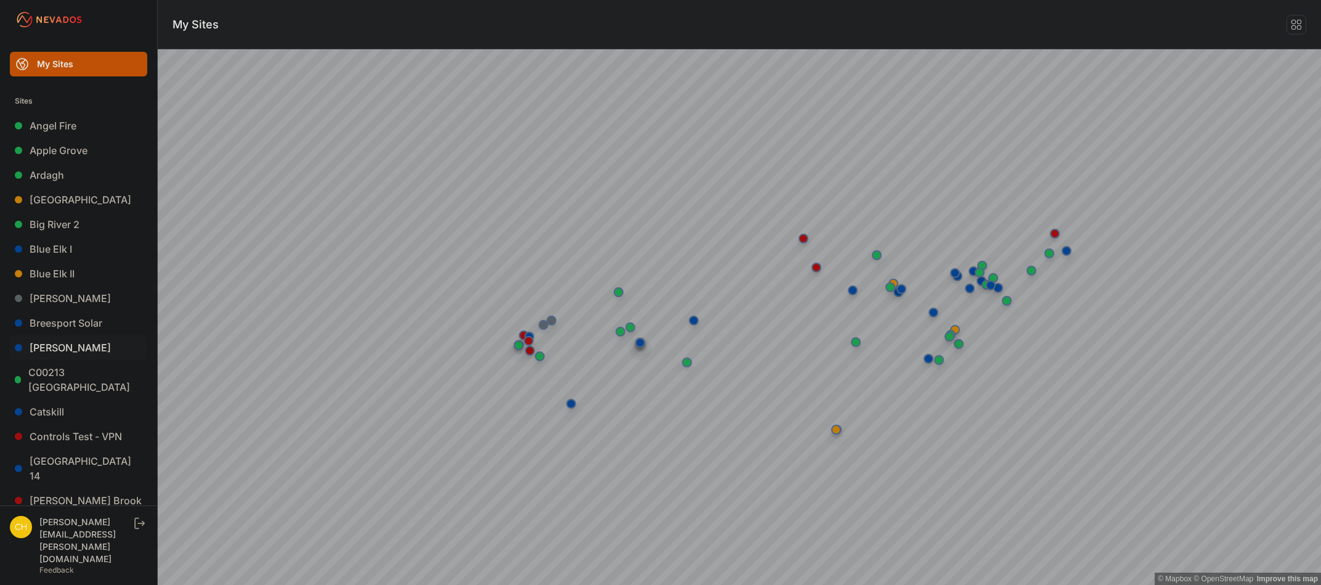
click at [78, 346] on link "[PERSON_NAME]" at bounding box center [78, 347] width 137 height 25
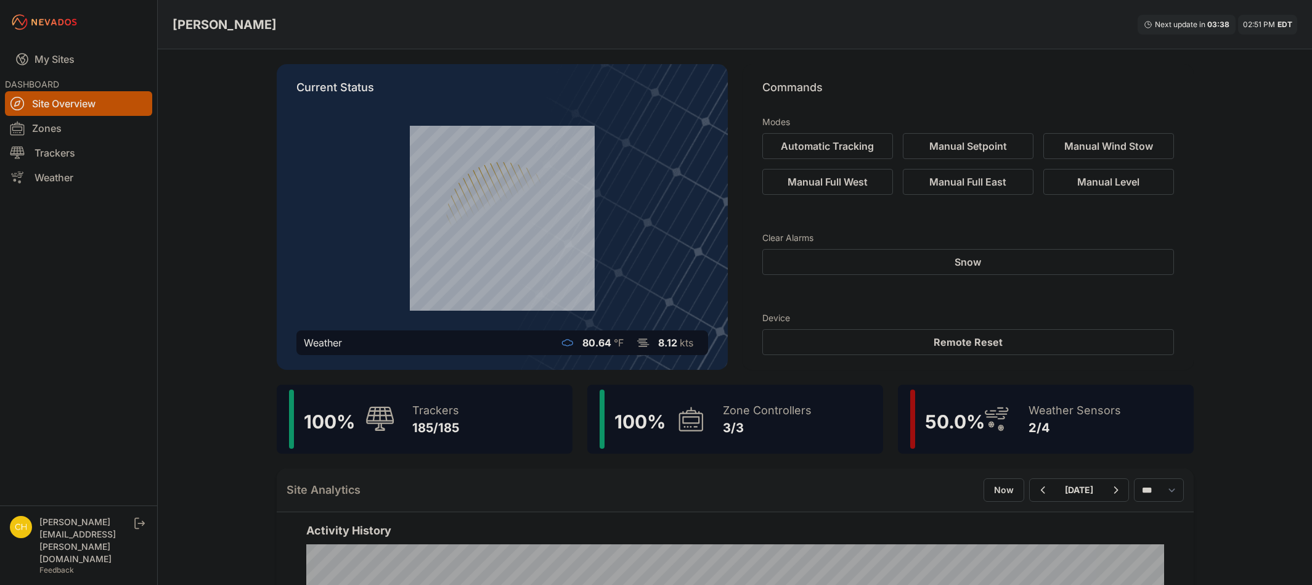
click at [483, 411] on div "100 % Trackers 185/185" at bounding box center [425, 418] width 296 height 69
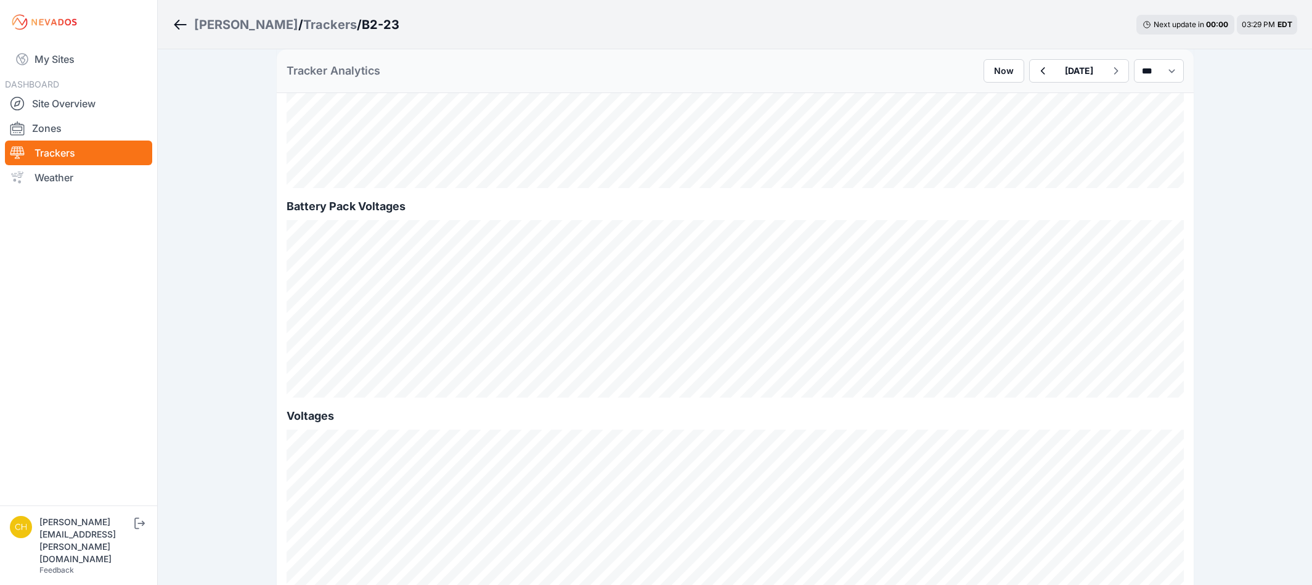
scroll to position [1047, 0]
click at [53, 53] on link "My Sites" at bounding box center [78, 59] width 147 height 30
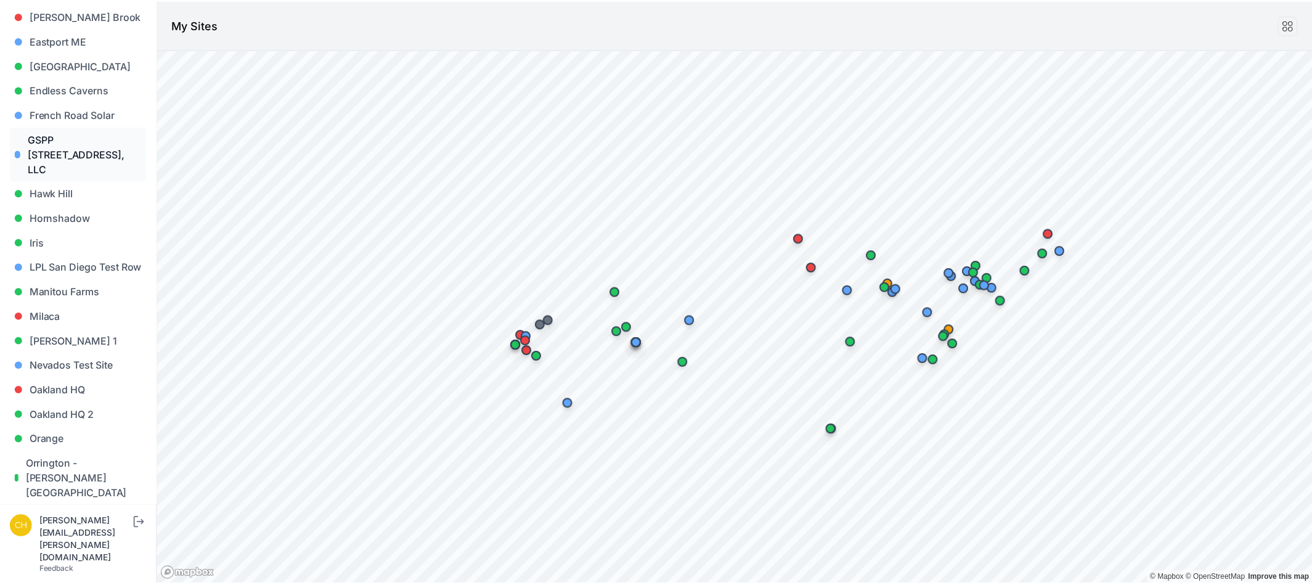
scroll to position [554, 0]
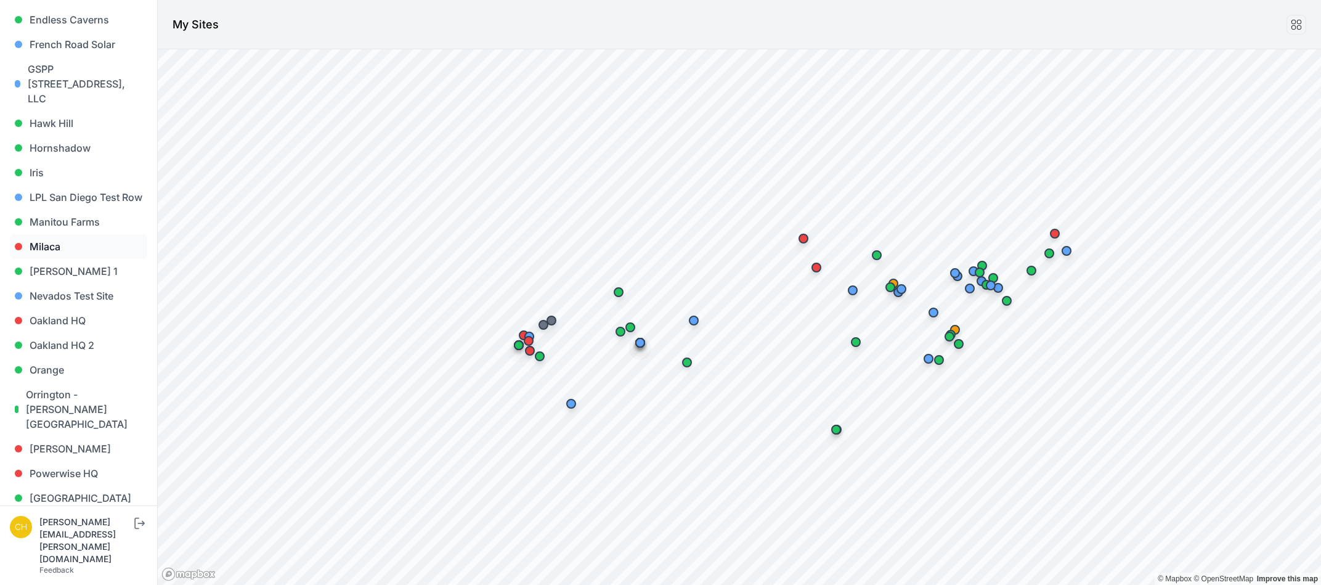
click at [46, 250] on link "Milaca" at bounding box center [78, 246] width 137 height 25
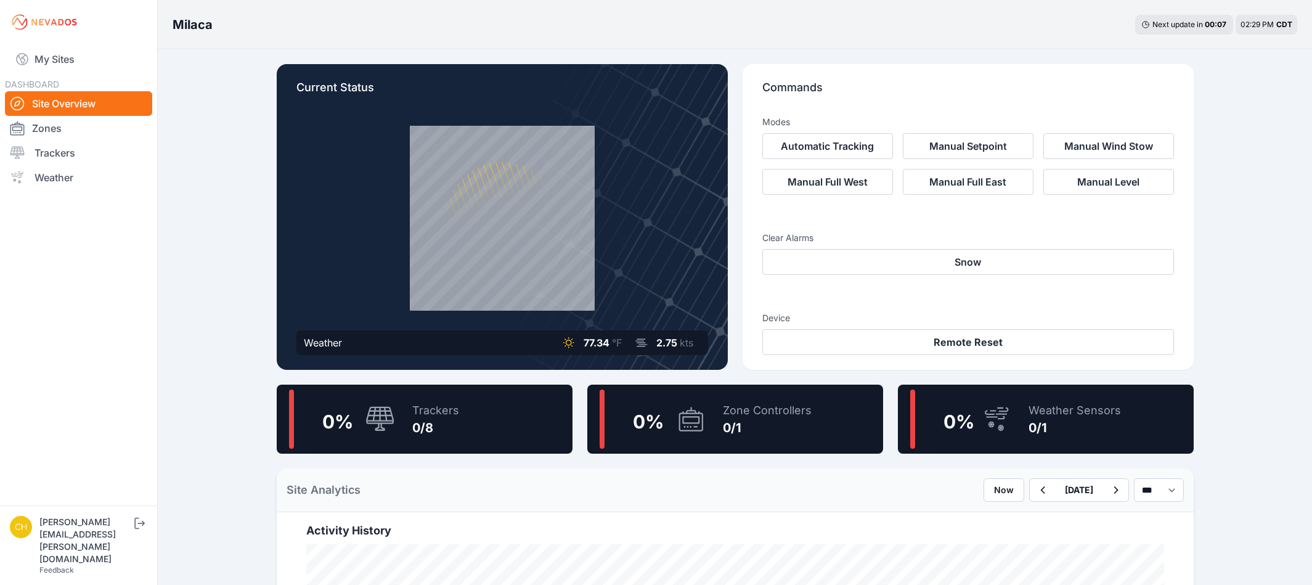
click at [692, 430] on icon at bounding box center [690, 419] width 24 height 24
click at [434, 425] on div "0/8" at bounding box center [435, 427] width 47 height 17
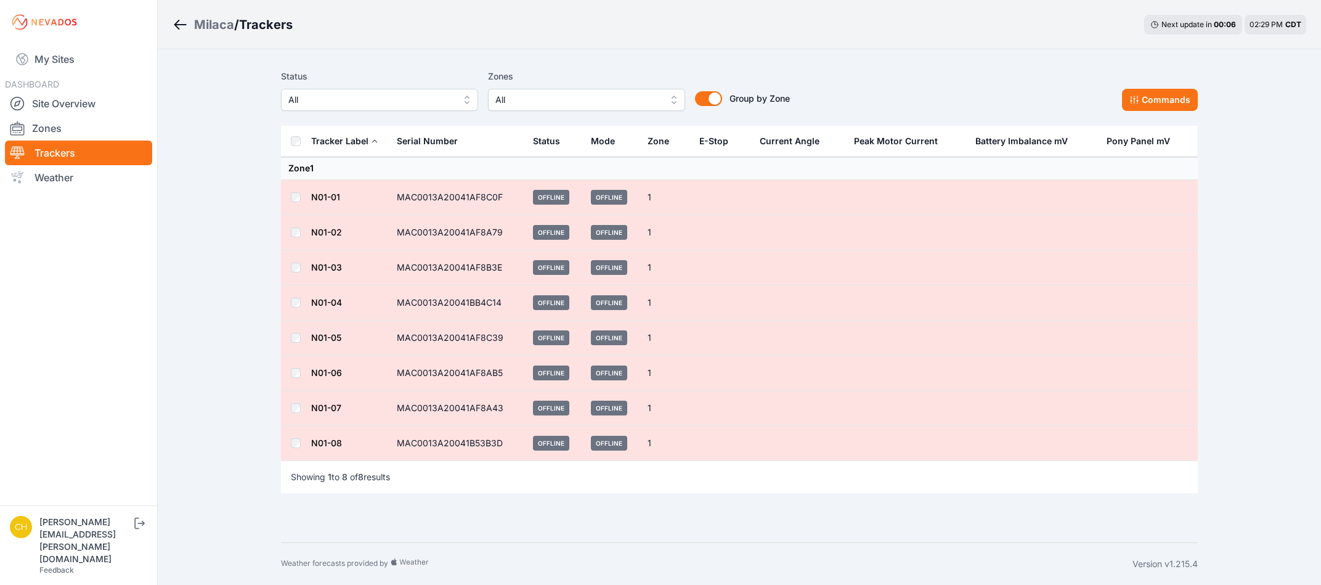
click at [420, 211] on td "MAC0013A20041AF8C0F" at bounding box center [457, 197] width 136 height 35
click at [321, 208] on td "N01-01" at bounding box center [349, 197] width 79 height 35
click at [325, 199] on link "N01-01" at bounding box center [325, 197] width 29 height 10
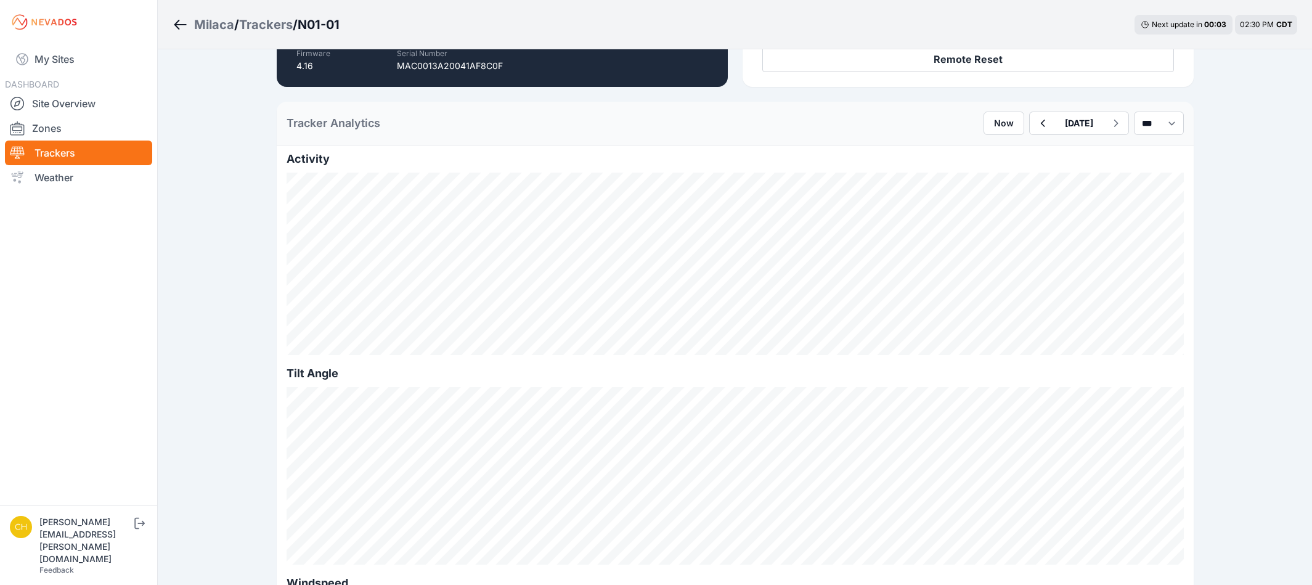
scroll to position [308, 0]
